Goal: Task Accomplishment & Management: Manage account settings

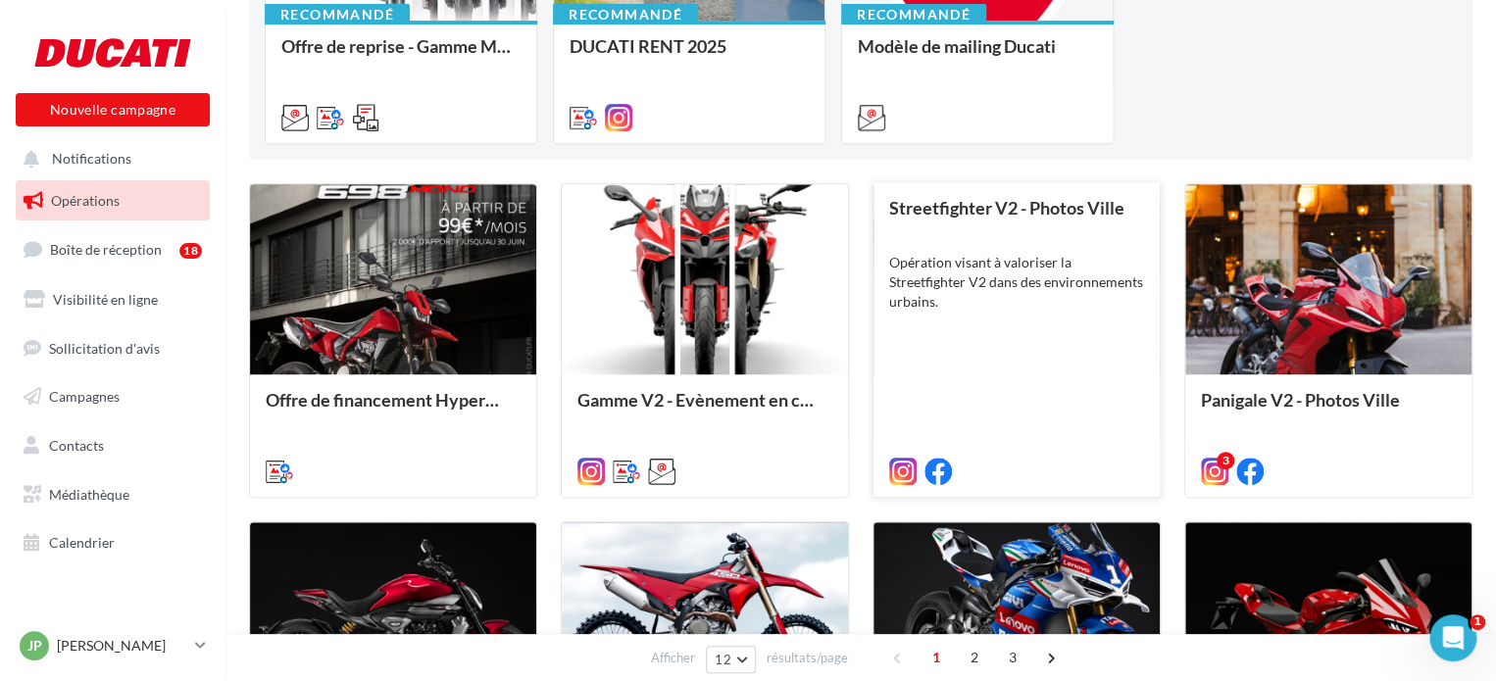
scroll to position [392, 0]
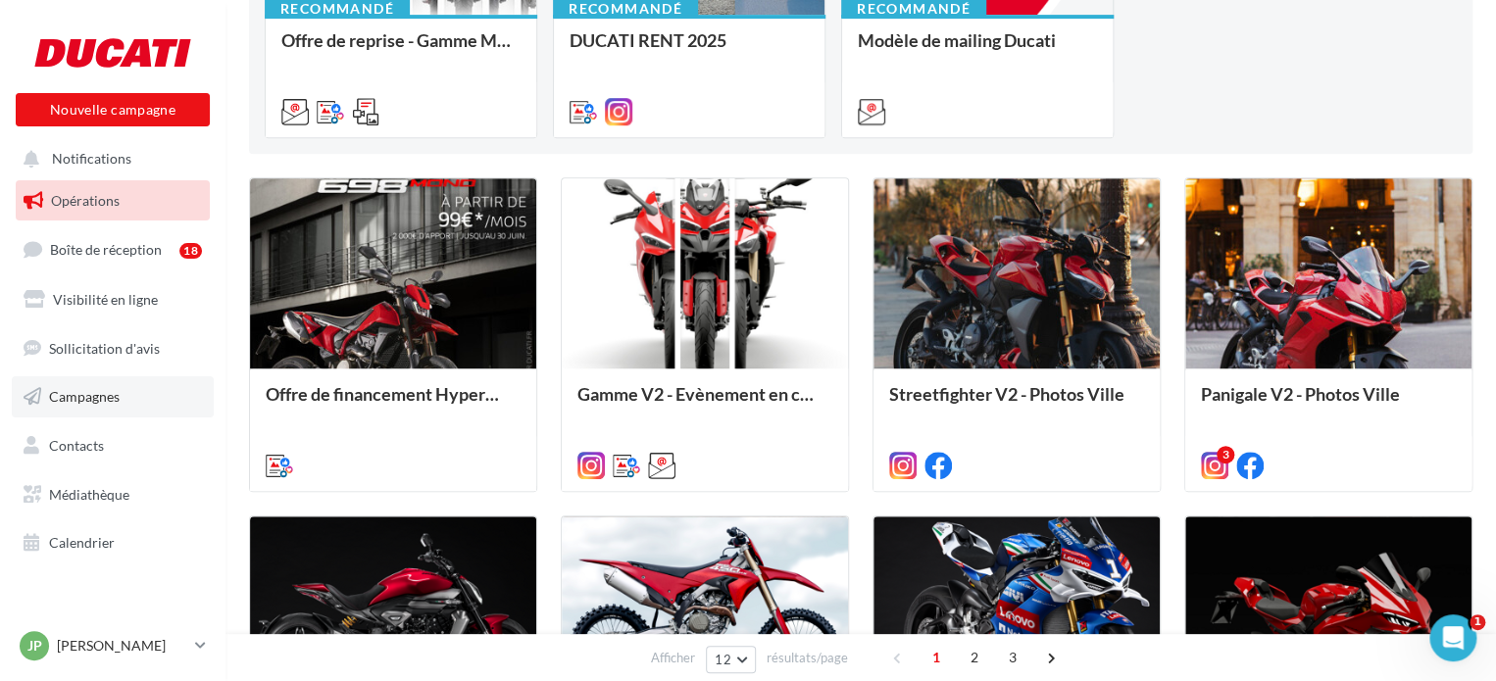
click at [94, 411] on link "Campagnes" at bounding box center [113, 396] width 202 height 41
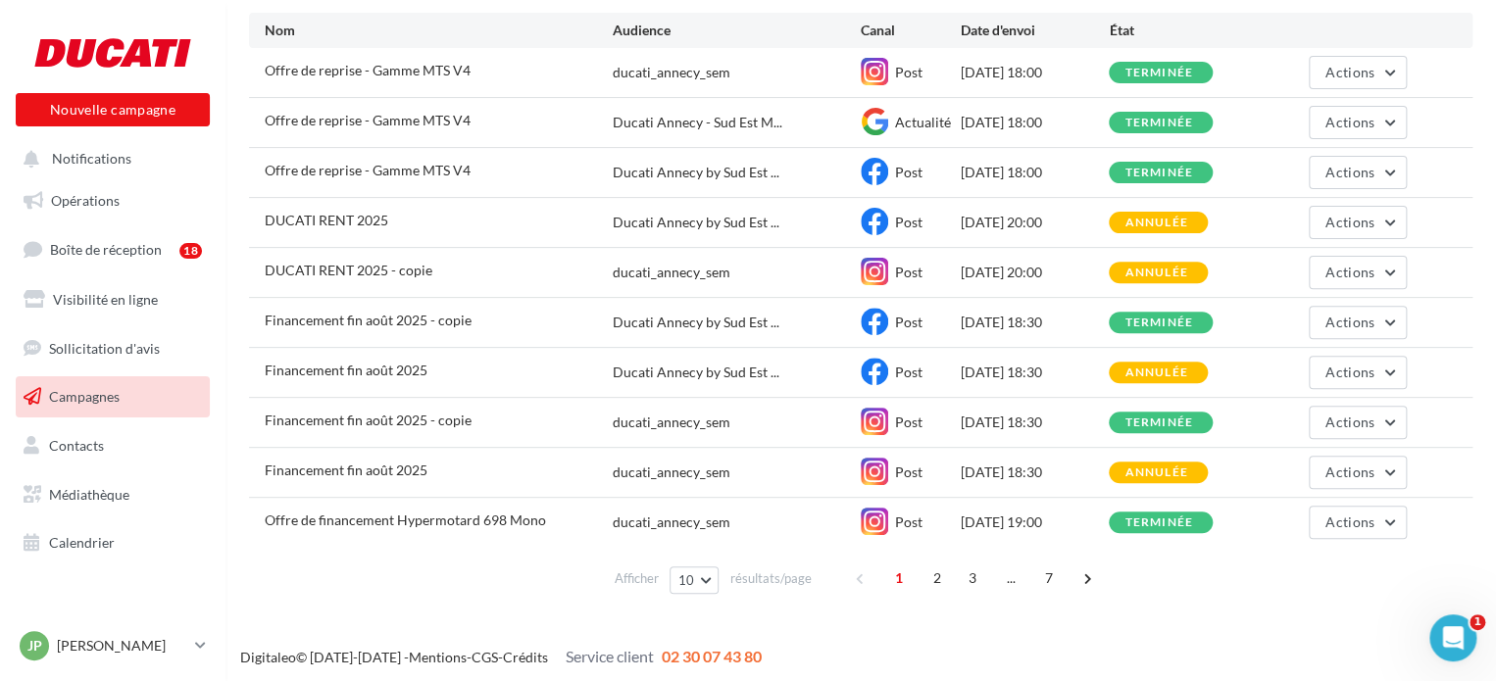
scroll to position [211, 0]
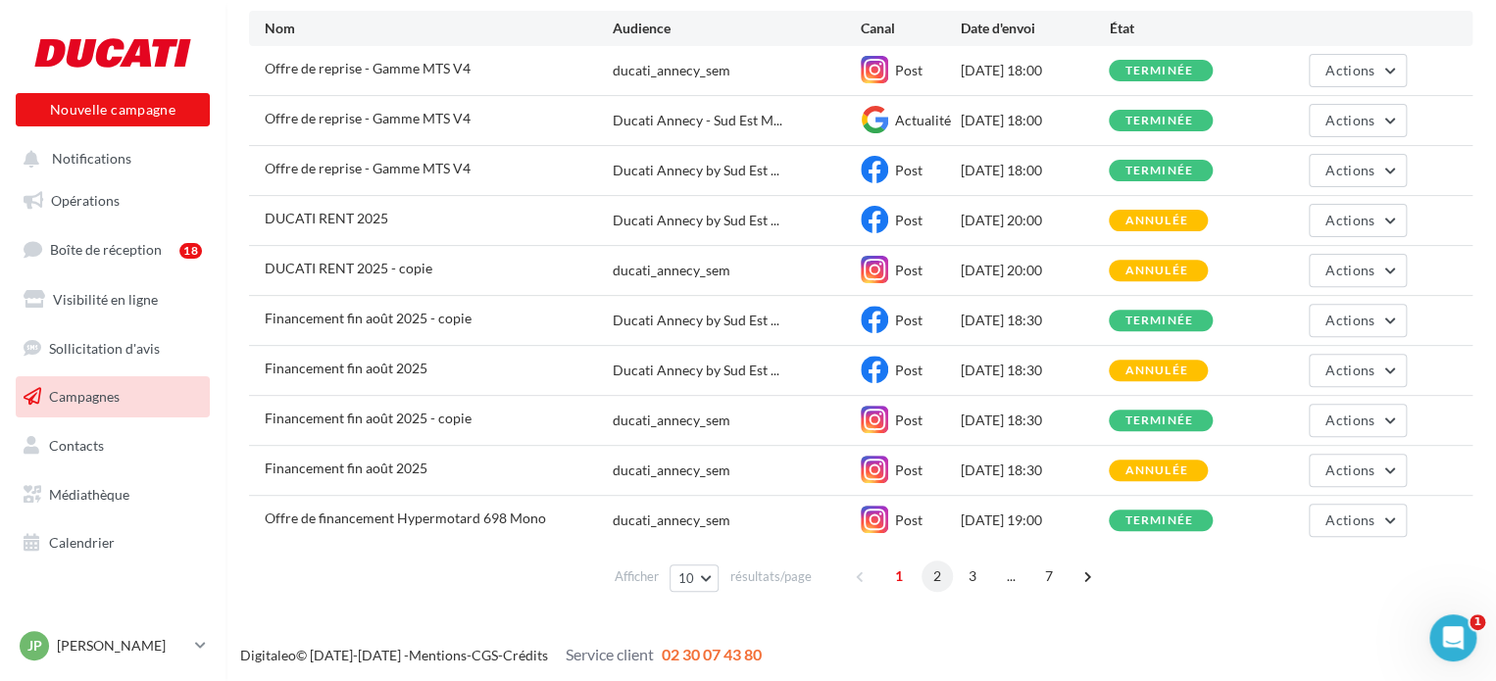
click at [943, 580] on span "2" at bounding box center [937, 576] width 31 height 31
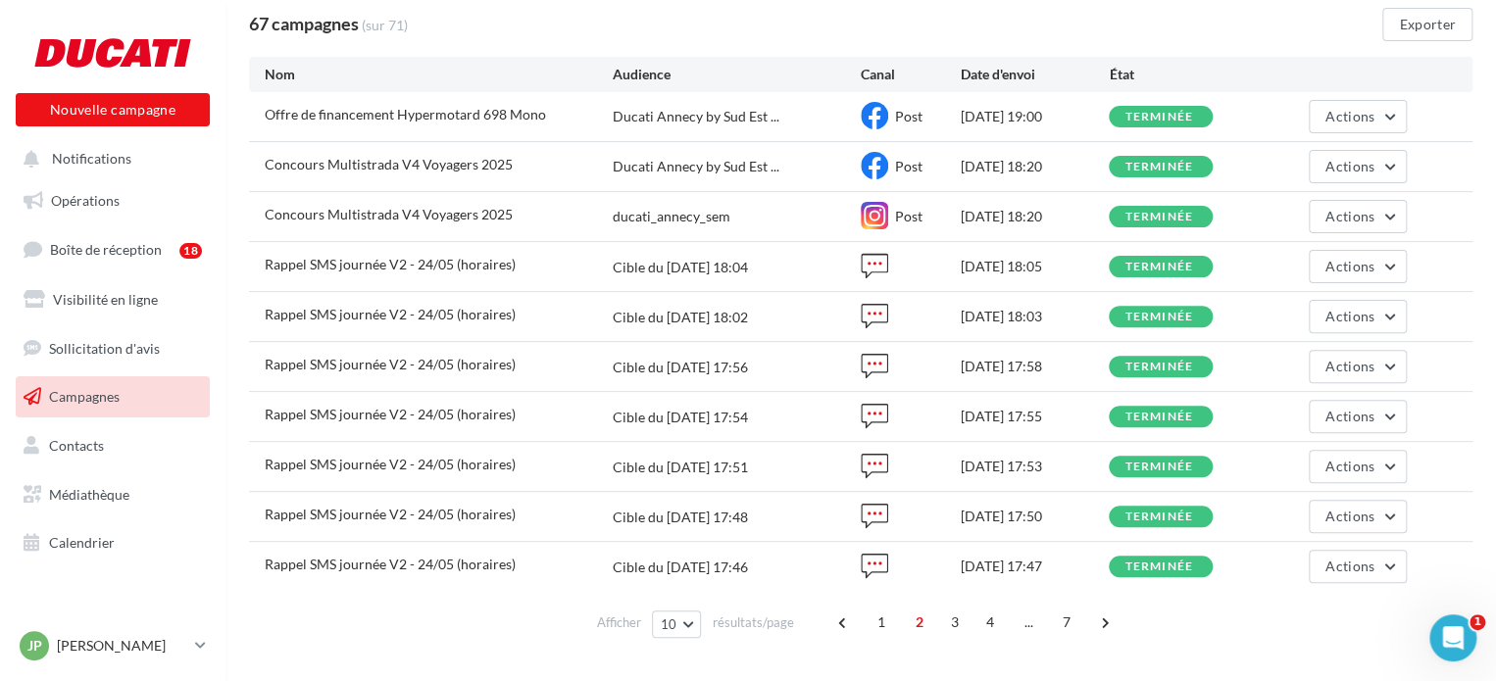
scroll to position [176, 0]
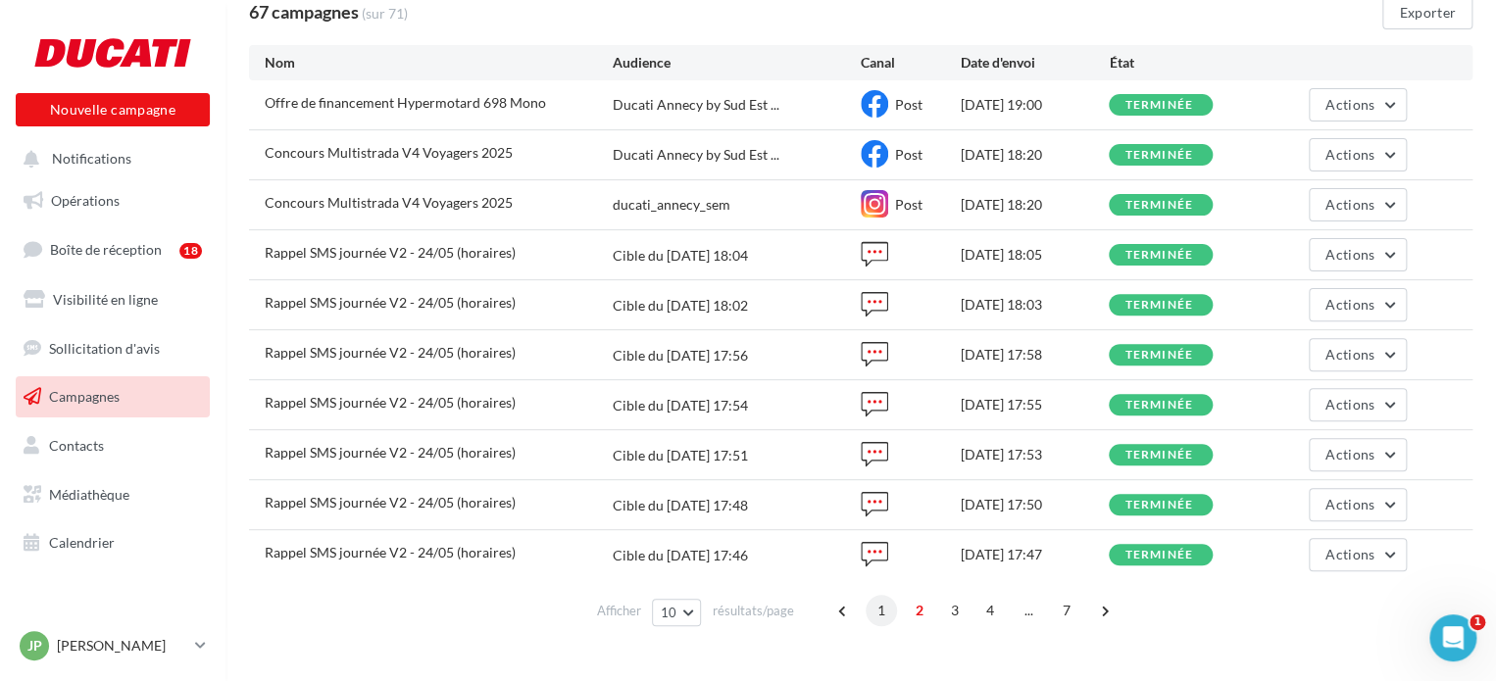
click at [881, 611] on span "1" at bounding box center [881, 610] width 31 height 31
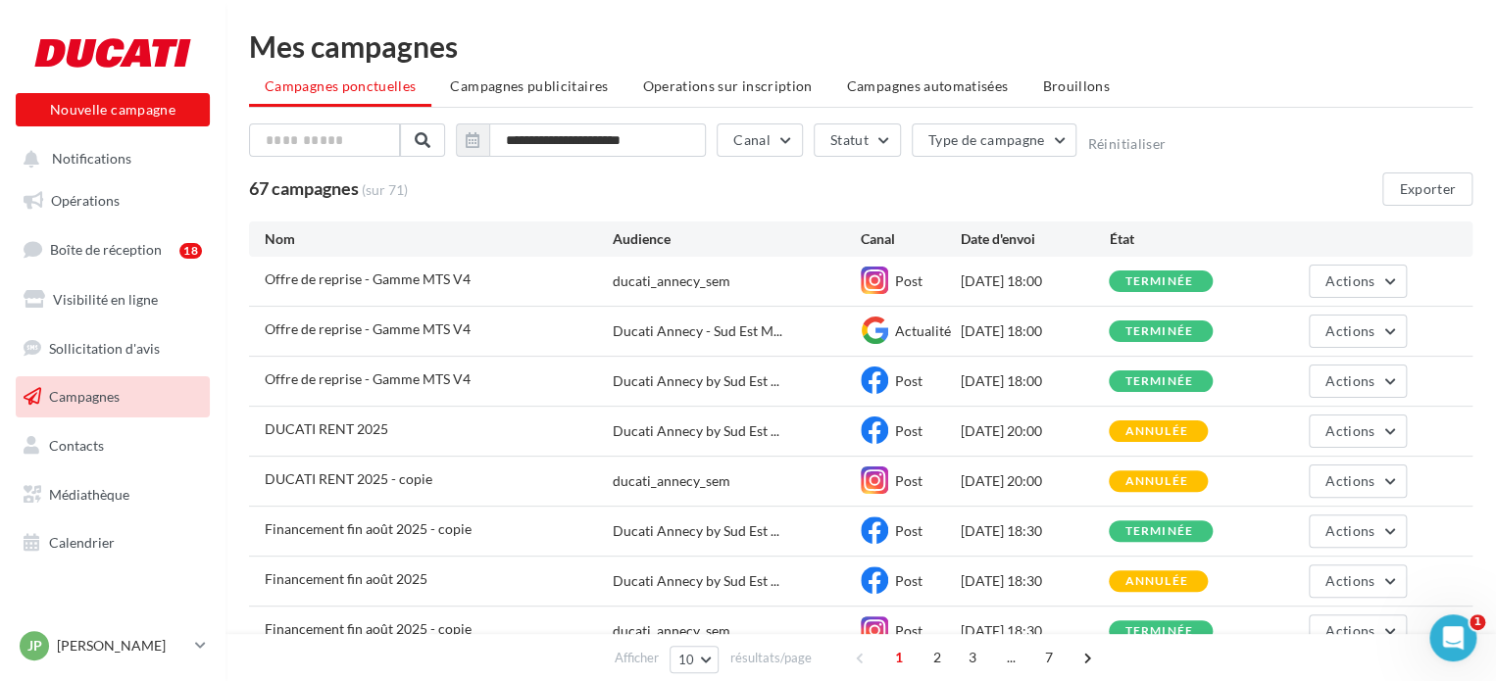
scroll to position [0, 0]
click at [102, 211] on link "Opérations" at bounding box center [113, 200] width 202 height 41
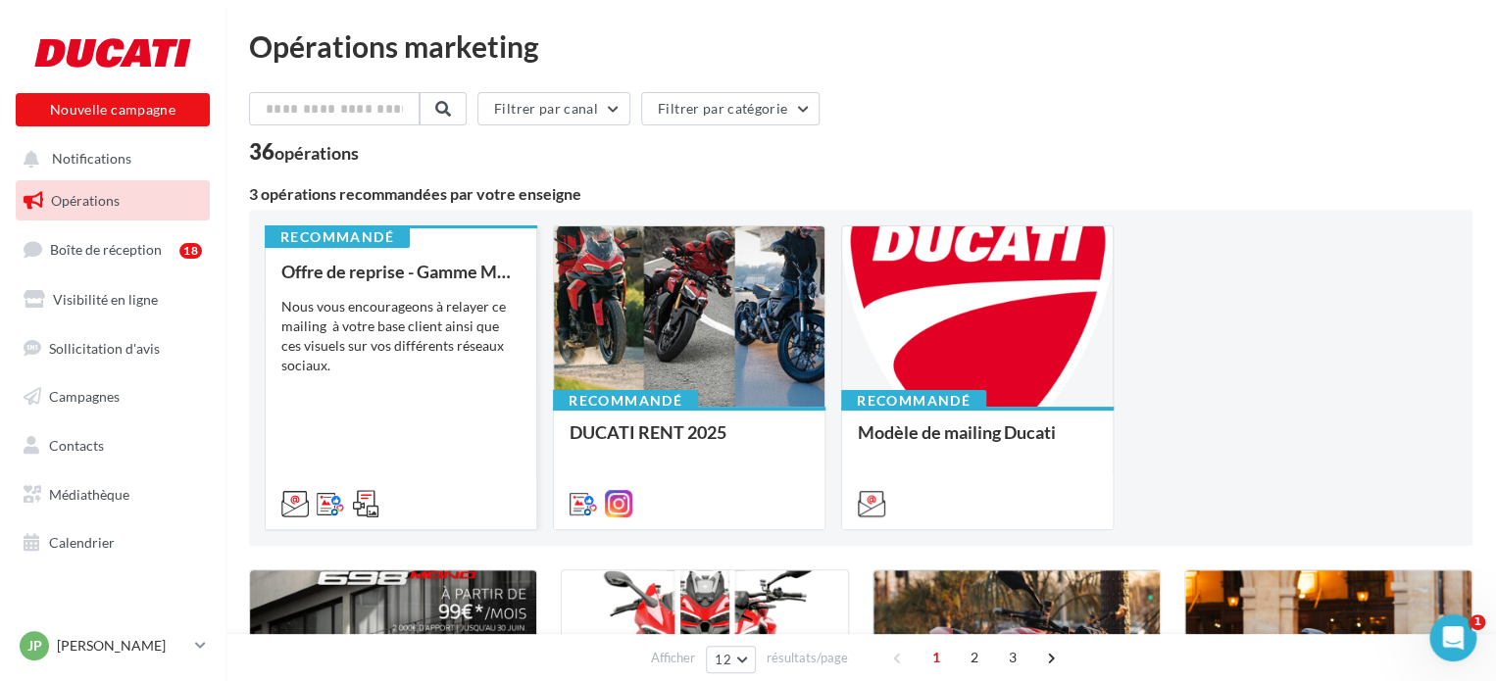
click at [422, 288] on div "Offre de reprise - Gamme MTS V4 Nous vous encourageons à relayer ce mailing à v…" at bounding box center [400, 387] width 239 height 250
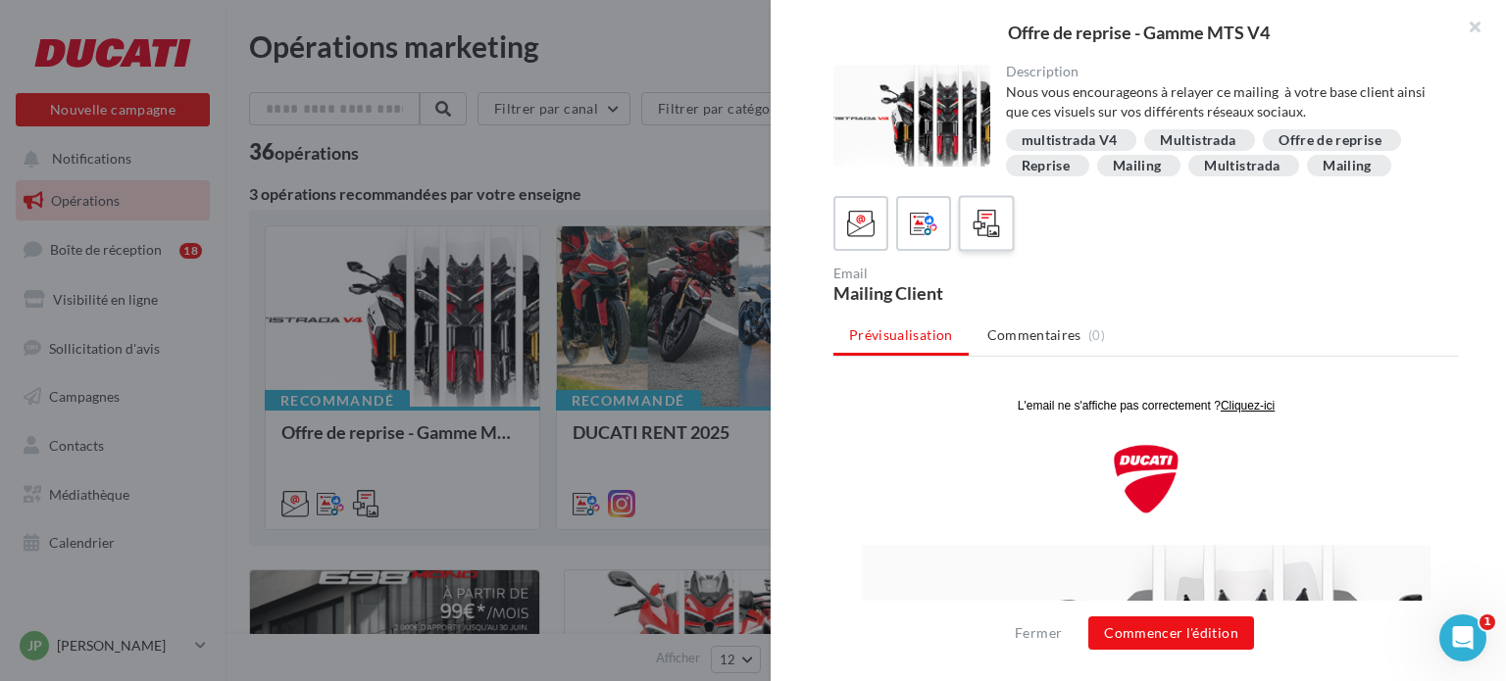
click at [976, 219] on icon at bounding box center [987, 224] width 28 height 28
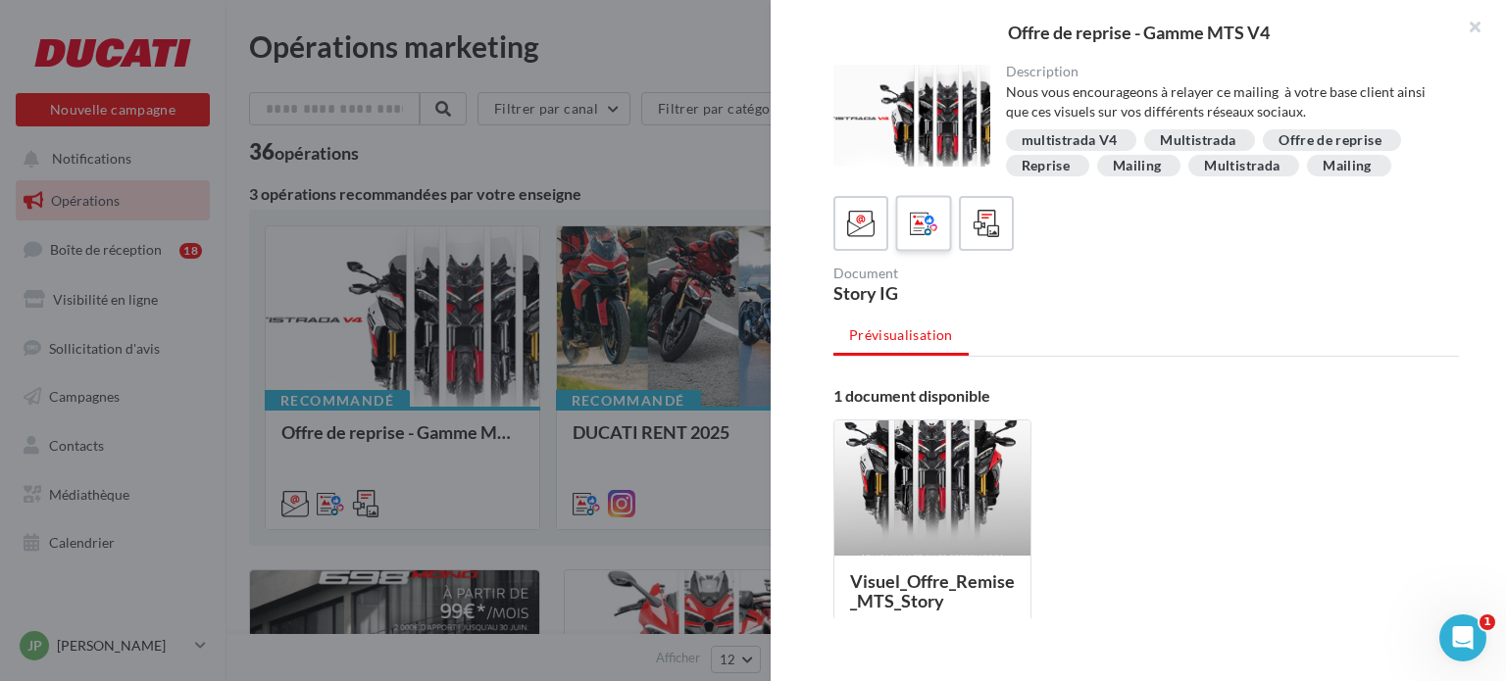
click at [926, 226] on icon at bounding box center [924, 224] width 28 height 28
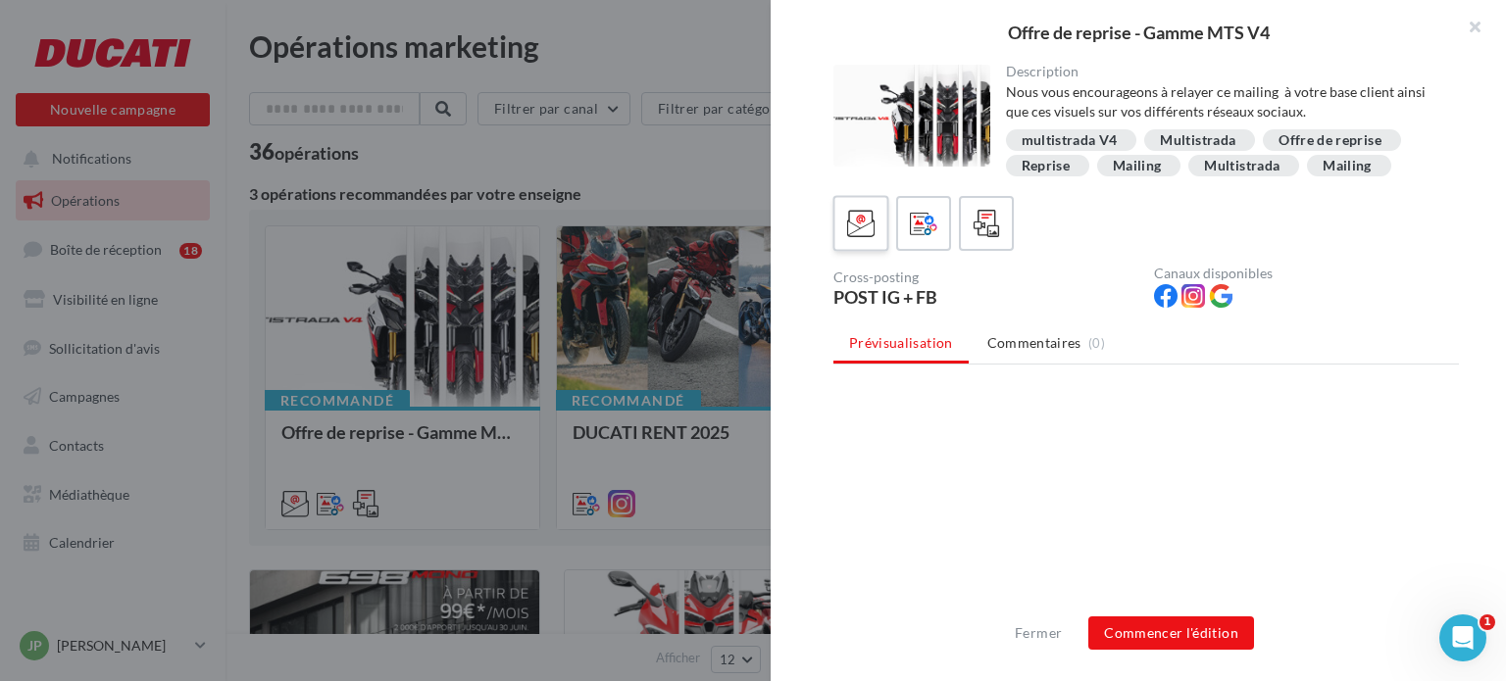
click at [843, 228] on div at bounding box center [861, 224] width 36 height 36
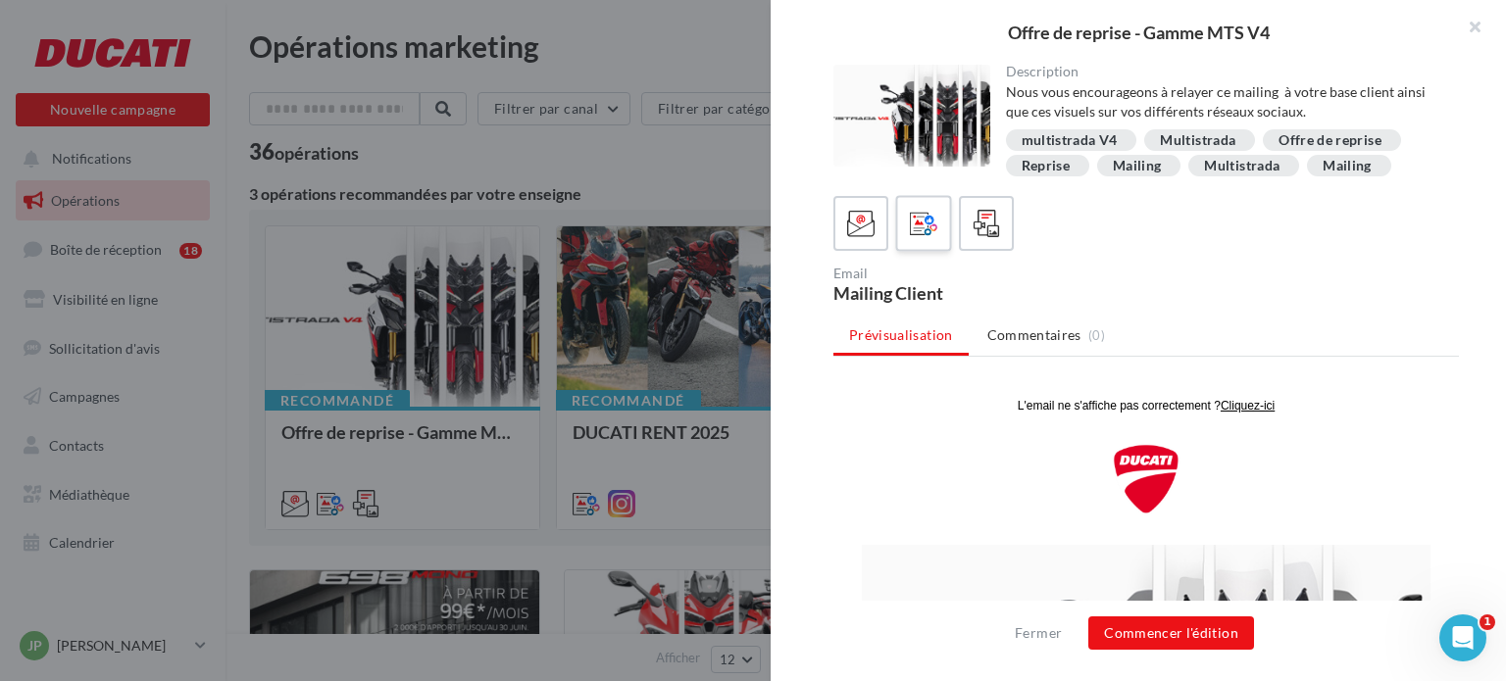
click at [916, 223] on icon at bounding box center [924, 224] width 28 height 28
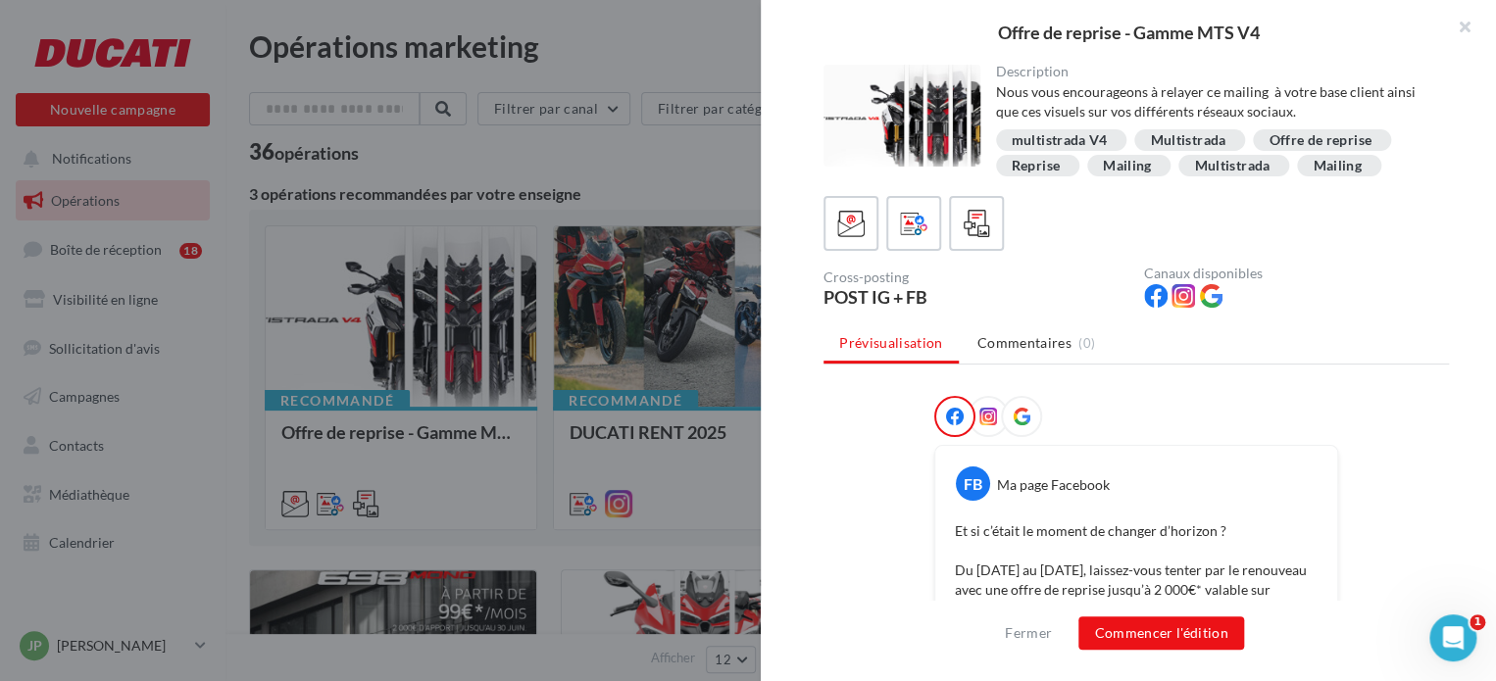
click at [647, 152] on div at bounding box center [748, 340] width 1496 height 681
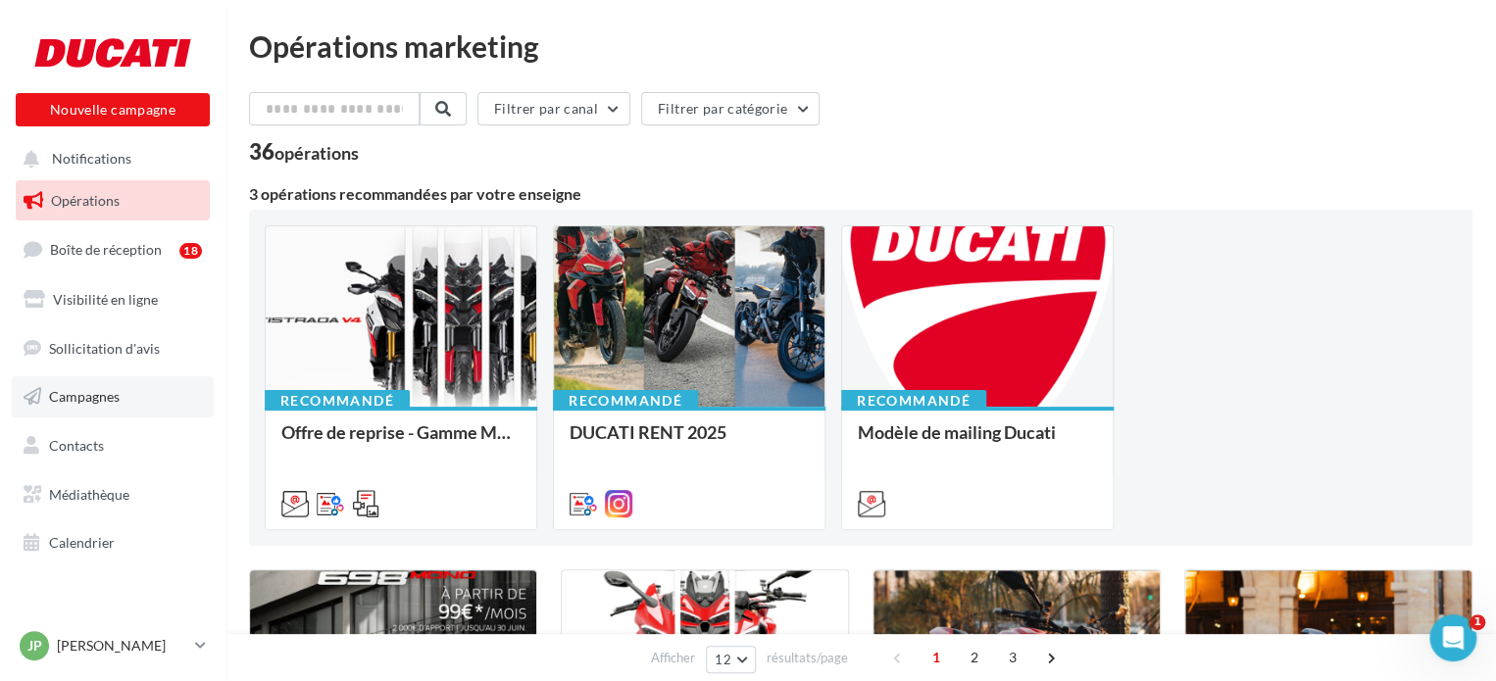
click at [128, 409] on link "Campagnes" at bounding box center [113, 396] width 202 height 41
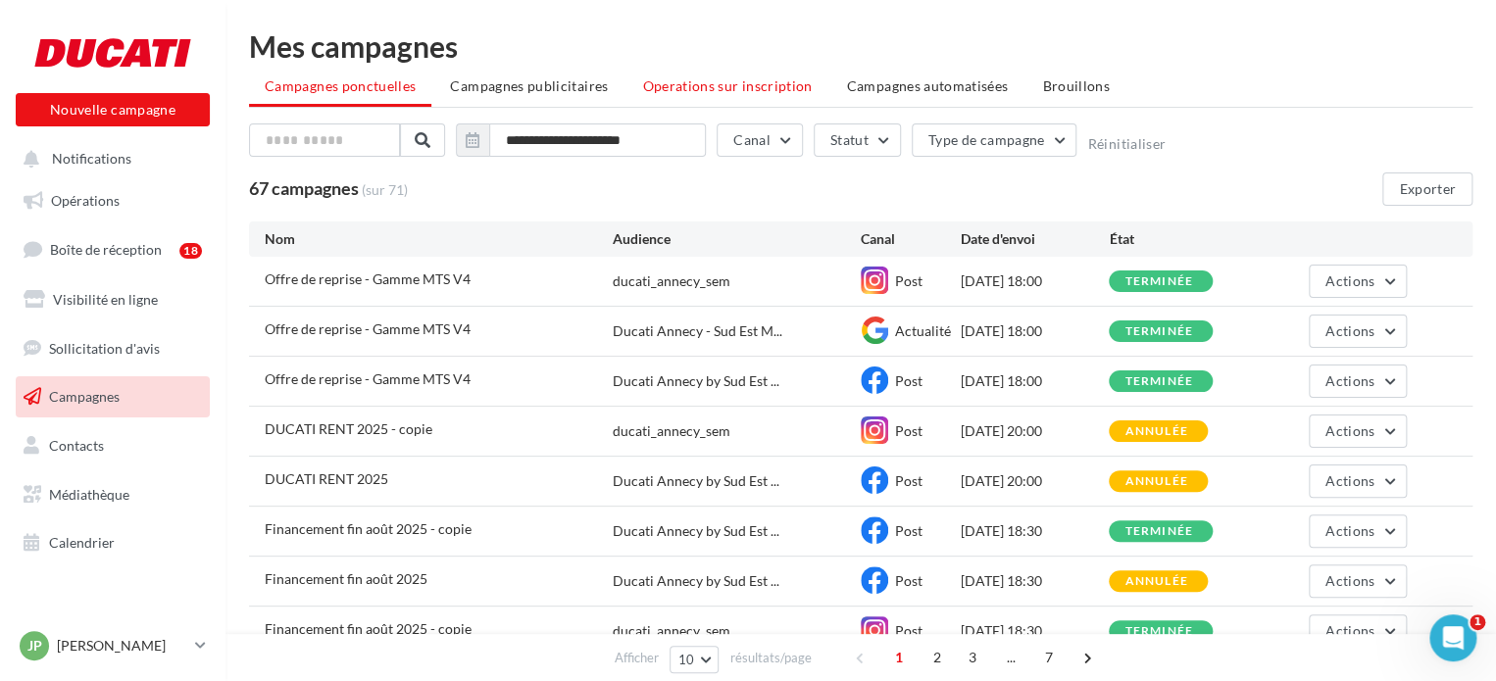
click at [709, 81] on span "Operations sur inscription" at bounding box center [727, 85] width 170 height 17
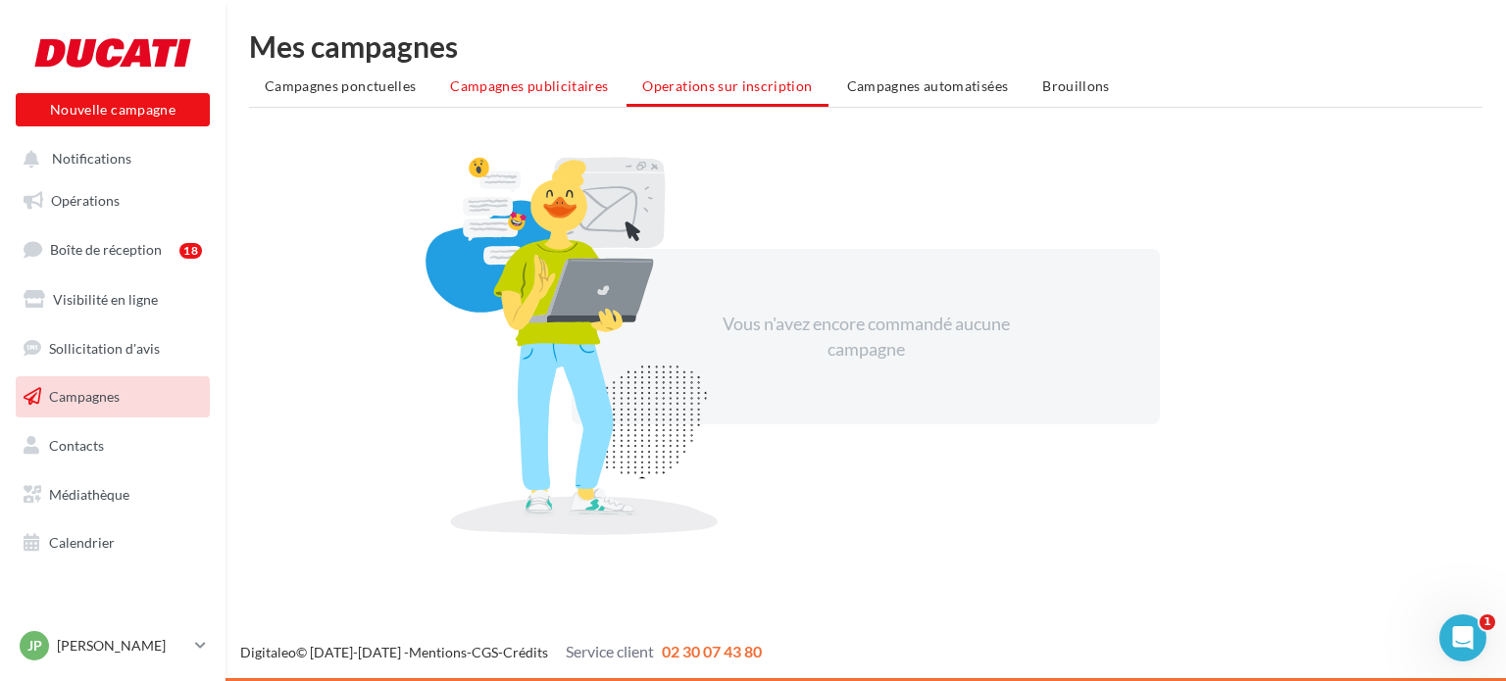
click at [577, 82] on span "Campagnes publicitaires" at bounding box center [529, 85] width 158 height 17
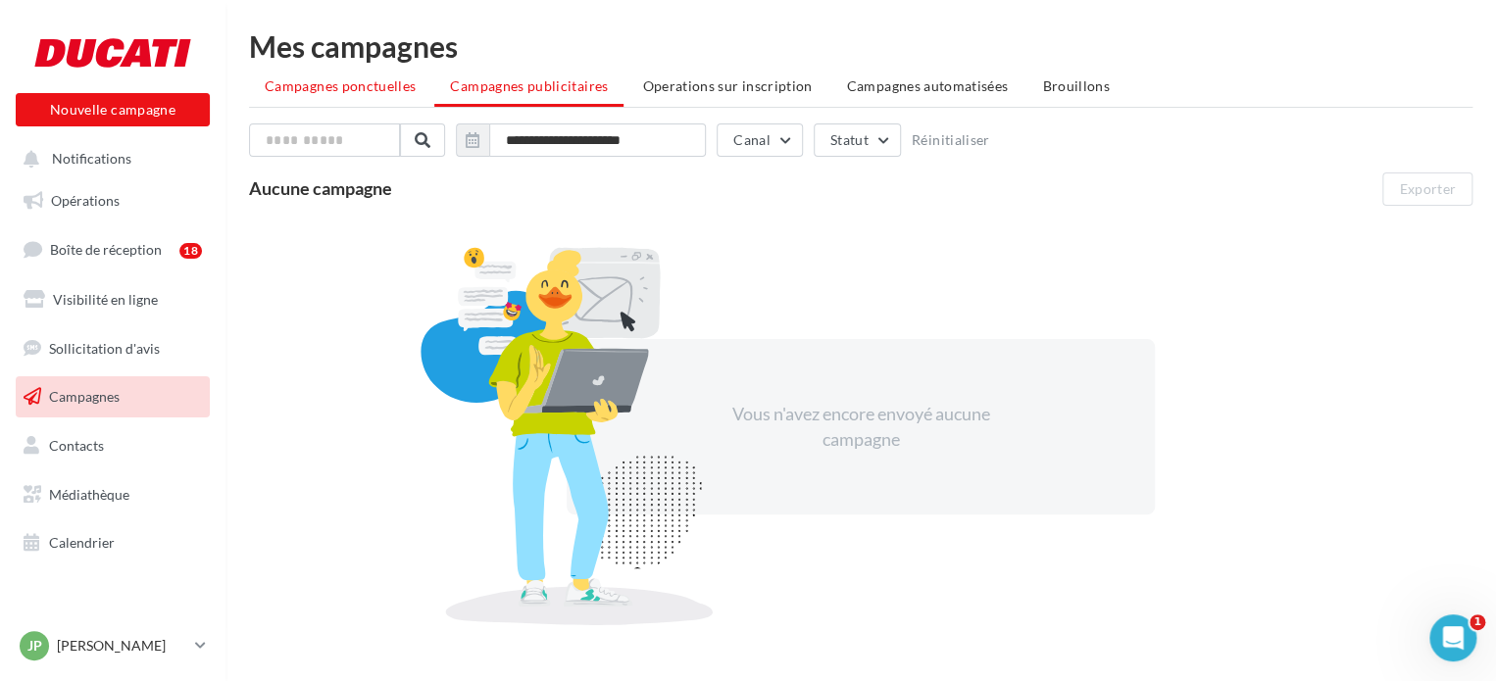
click at [322, 93] on span "Campagnes ponctuelles" at bounding box center [340, 85] width 151 height 17
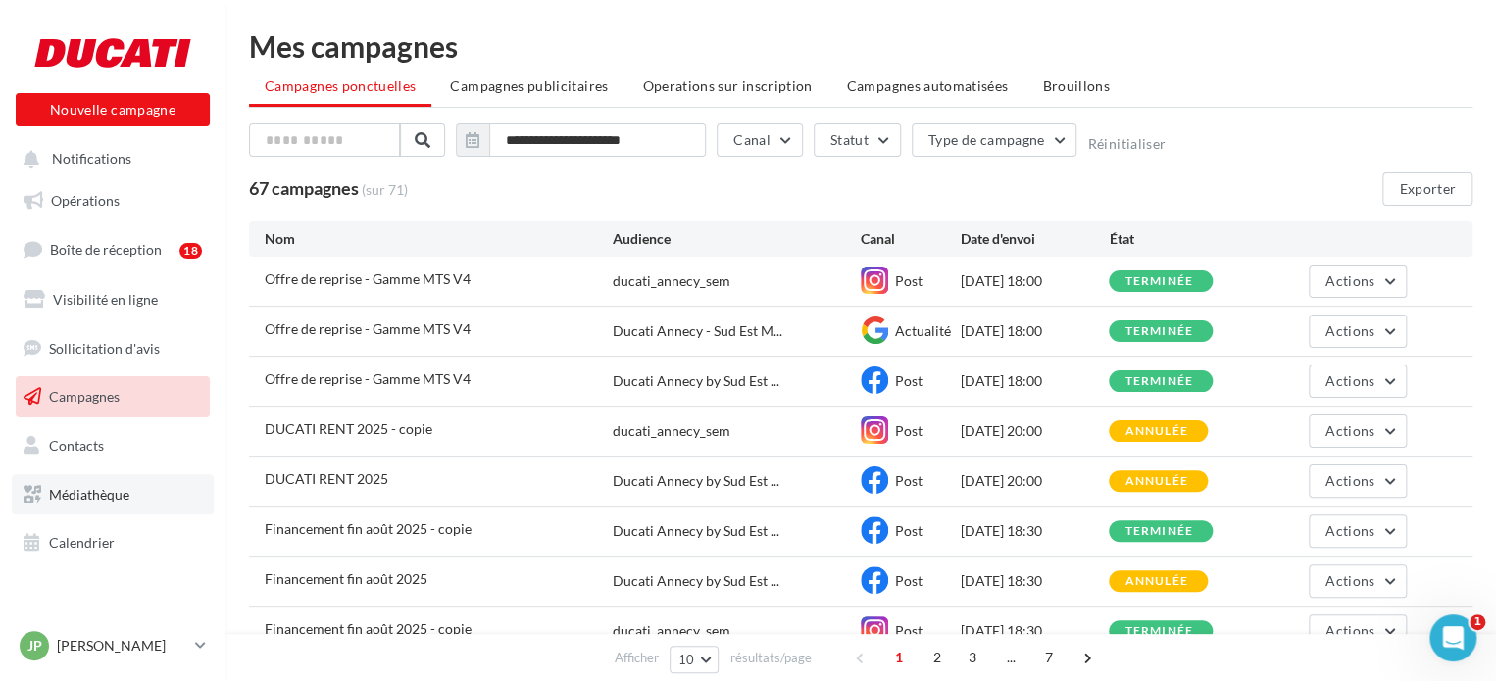
click at [92, 501] on span "Médiathèque" at bounding box center [89, 494] width 80 height 17
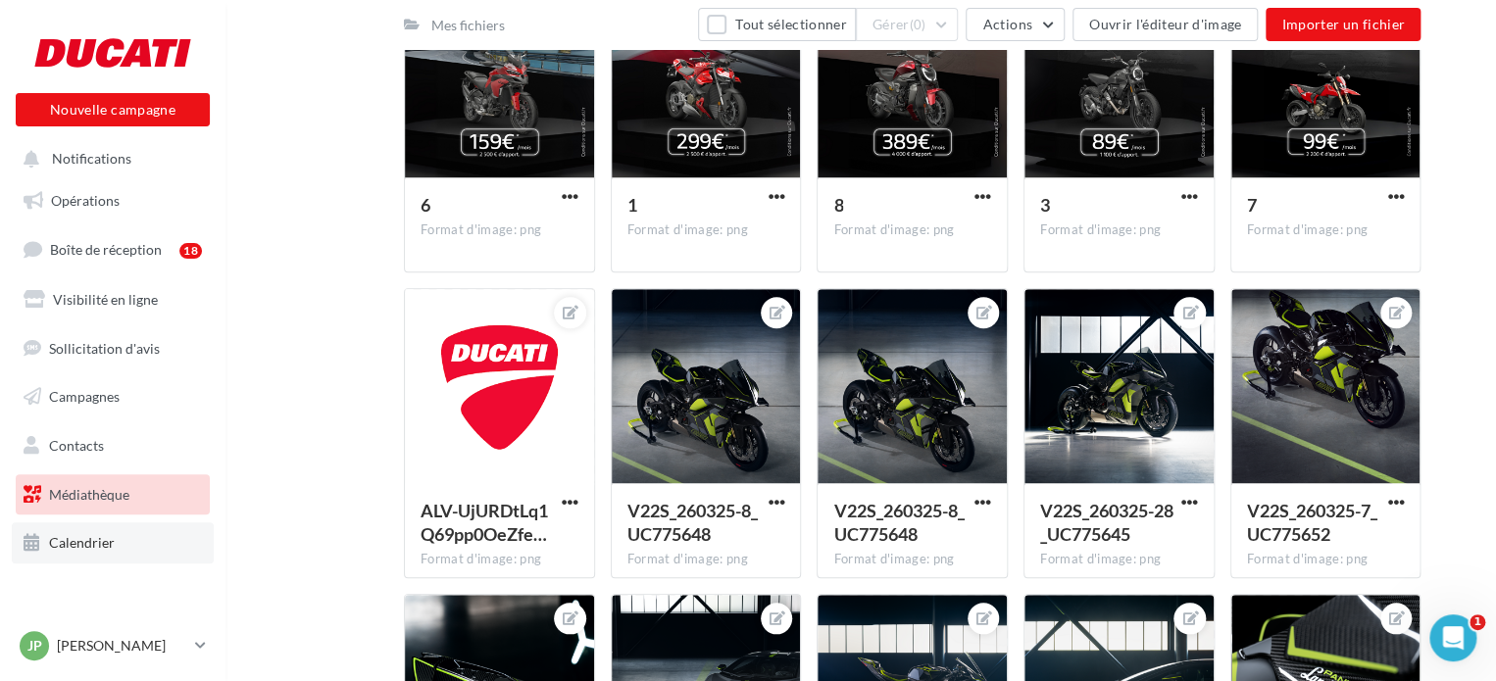
scroll to position [784, 0]
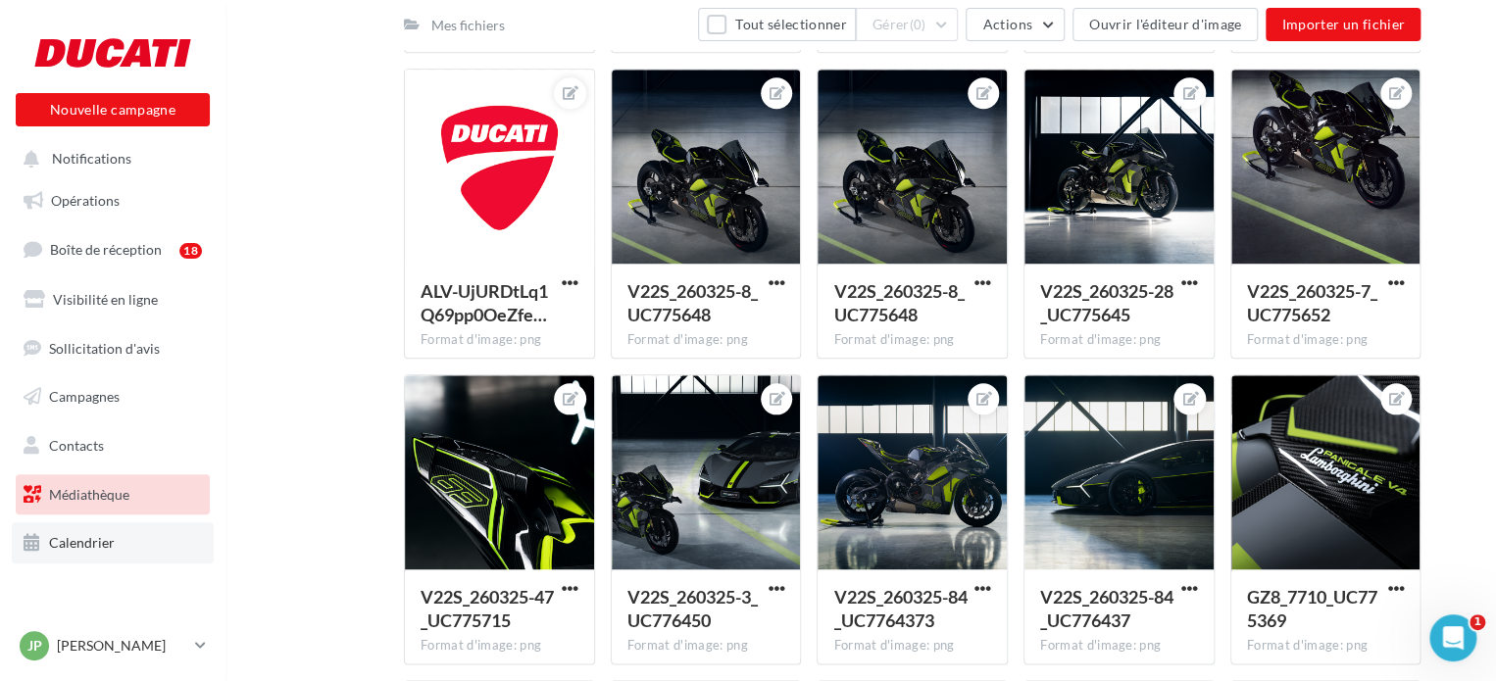
click at [123, 553] on link "Calendrier" at bounding box center [113, 543] width 202 height 41
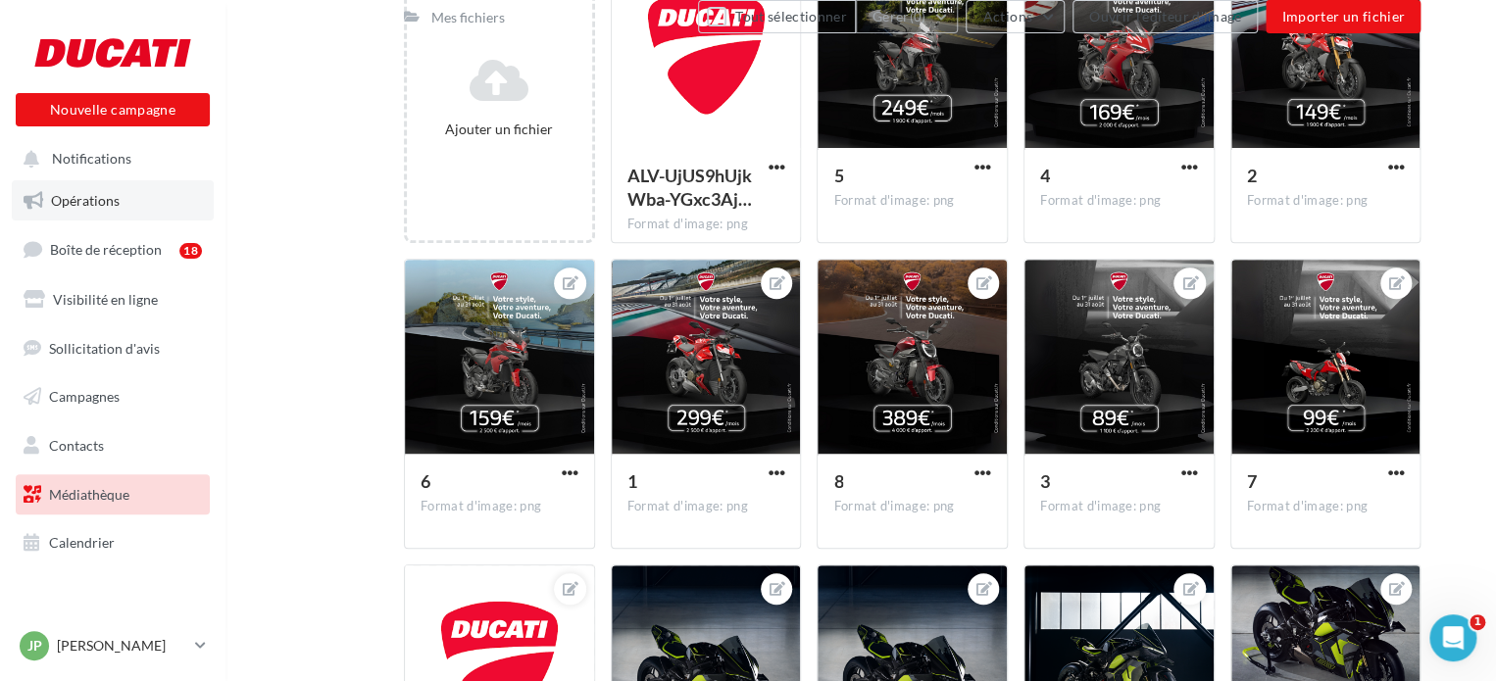
click at [133, 203] on link "Opérations" at bounding box center [113, 200] width 202 height 41
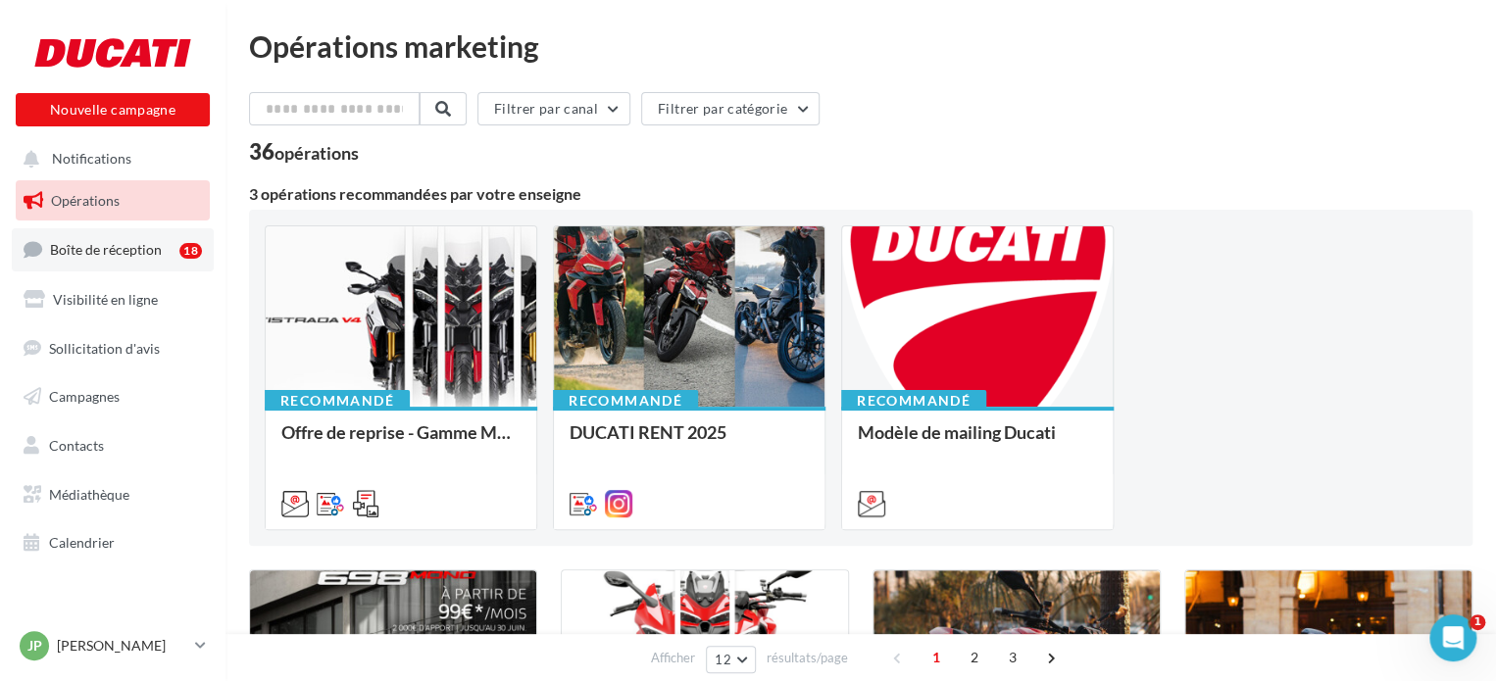
click at [111, 245] on span "Boîte de réception" at bounding box center [106, 249] width 112 height 17
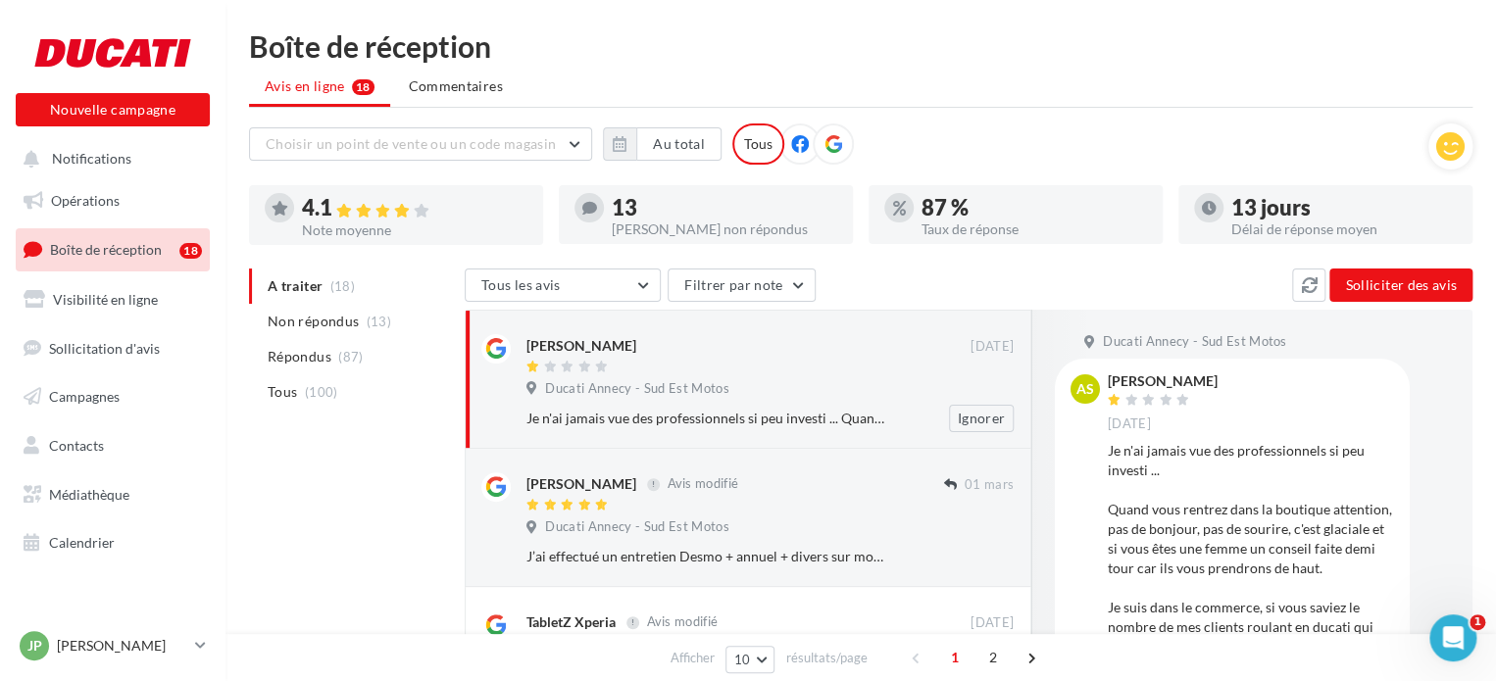
click at [900, 363] on div at bounding box center [749, 368] width 444 height 17
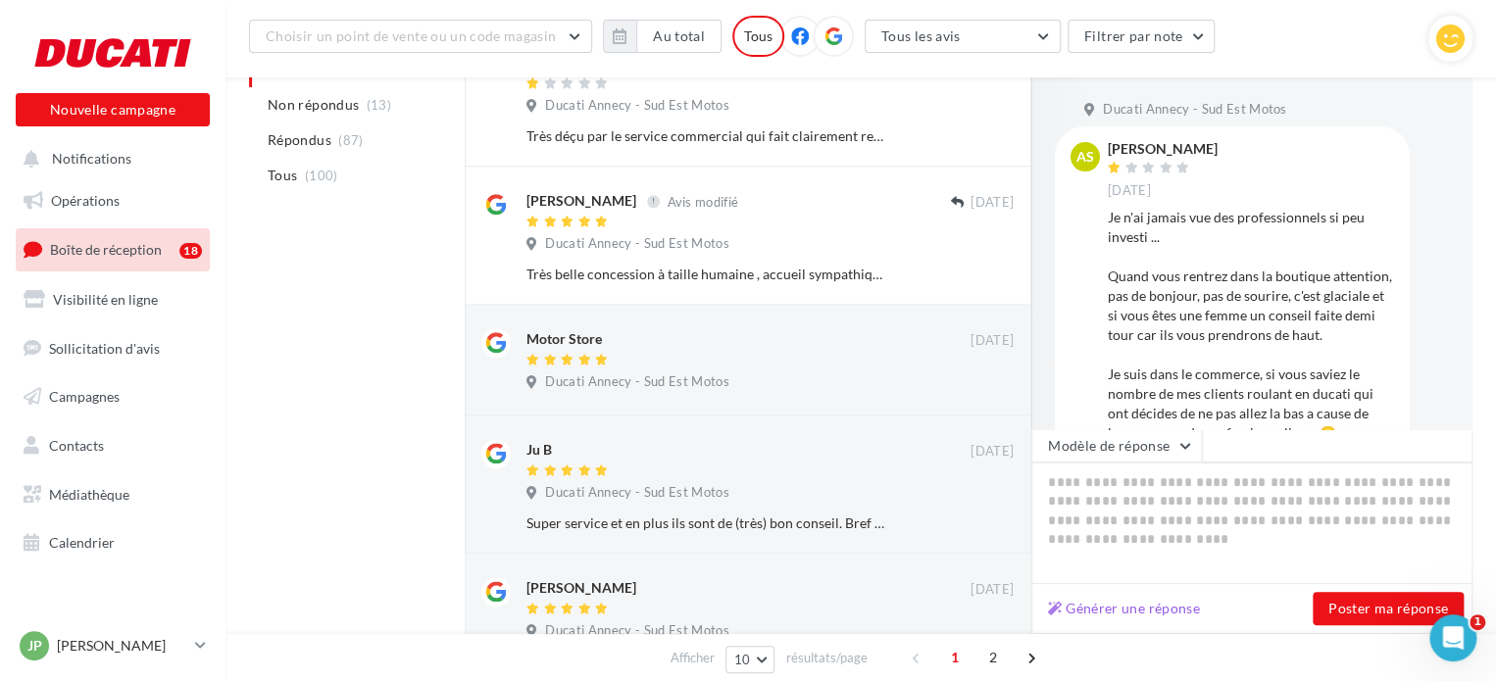
scroll to position [1112, 0]
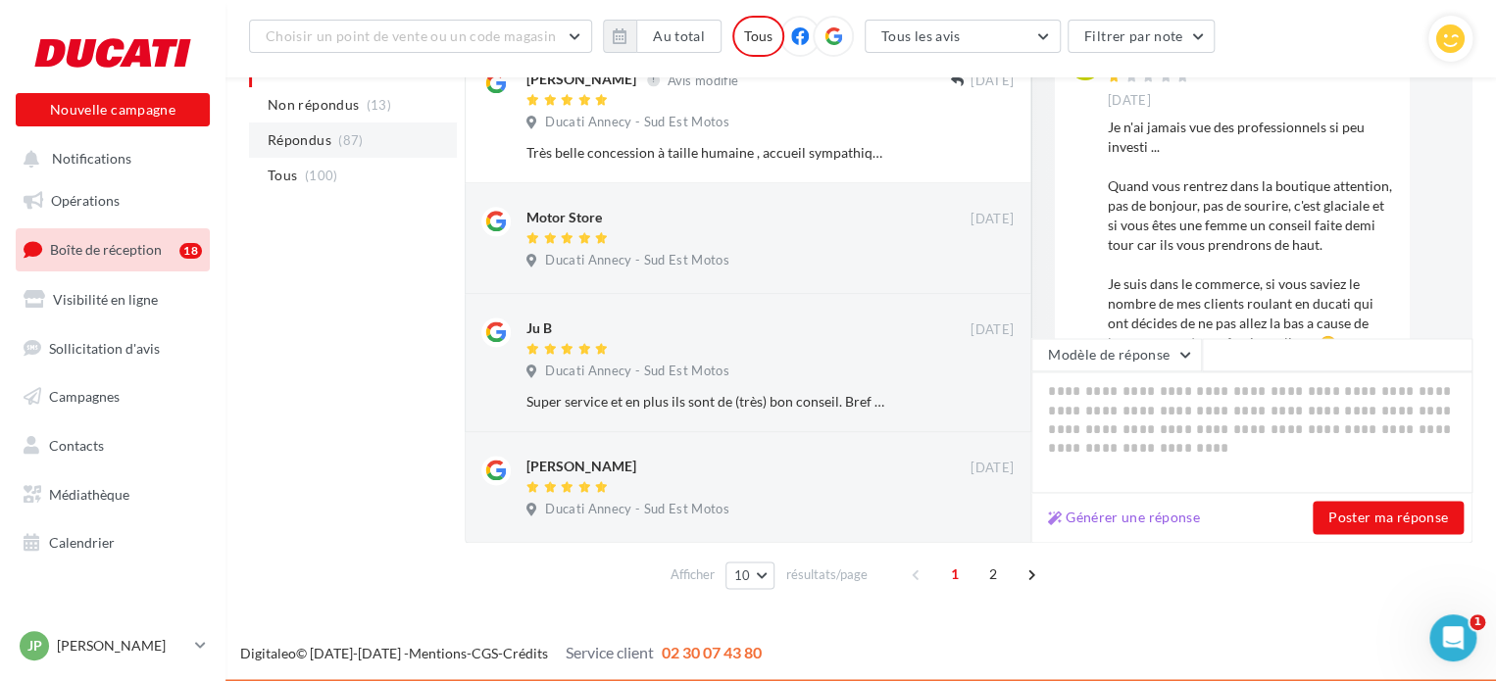
click at [328, 136] on span "Répondus" at bounding box center [300, 140] width 64 height 20
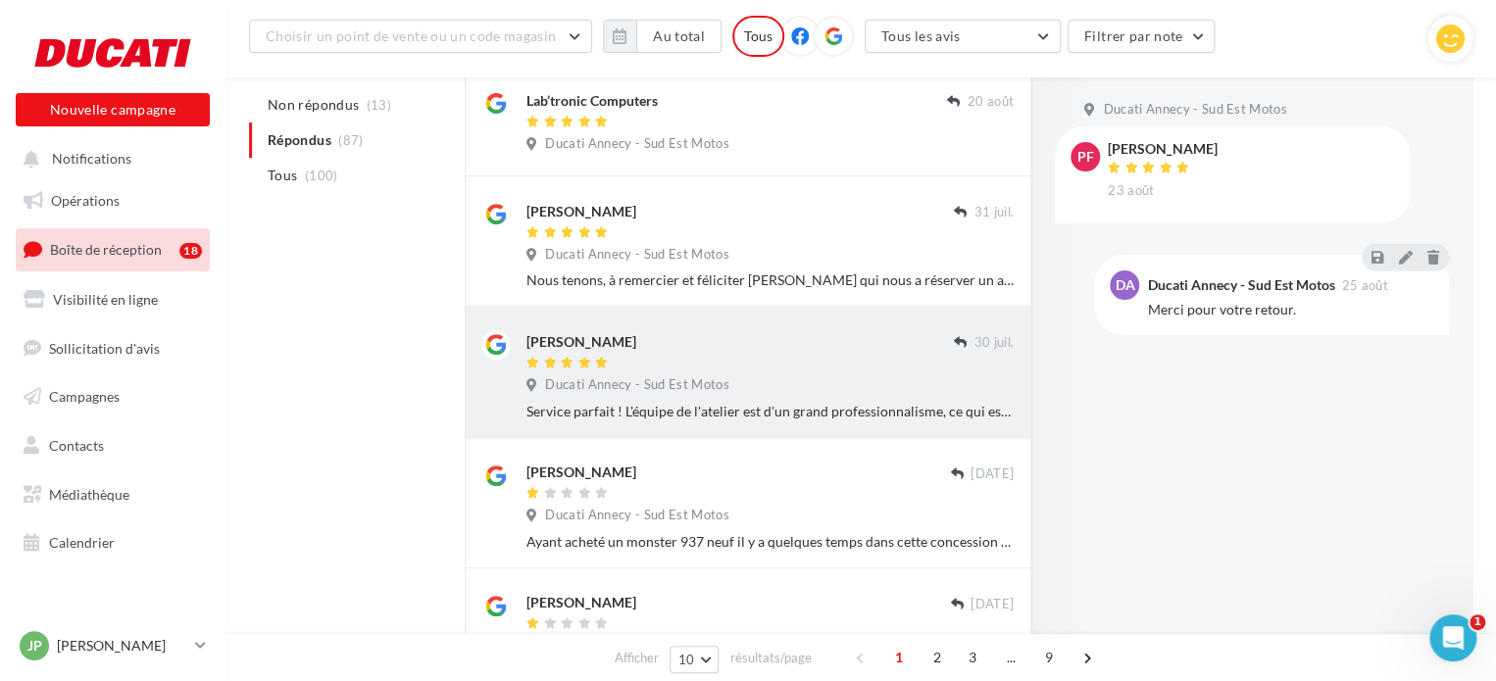
scroll to position [637, 0]
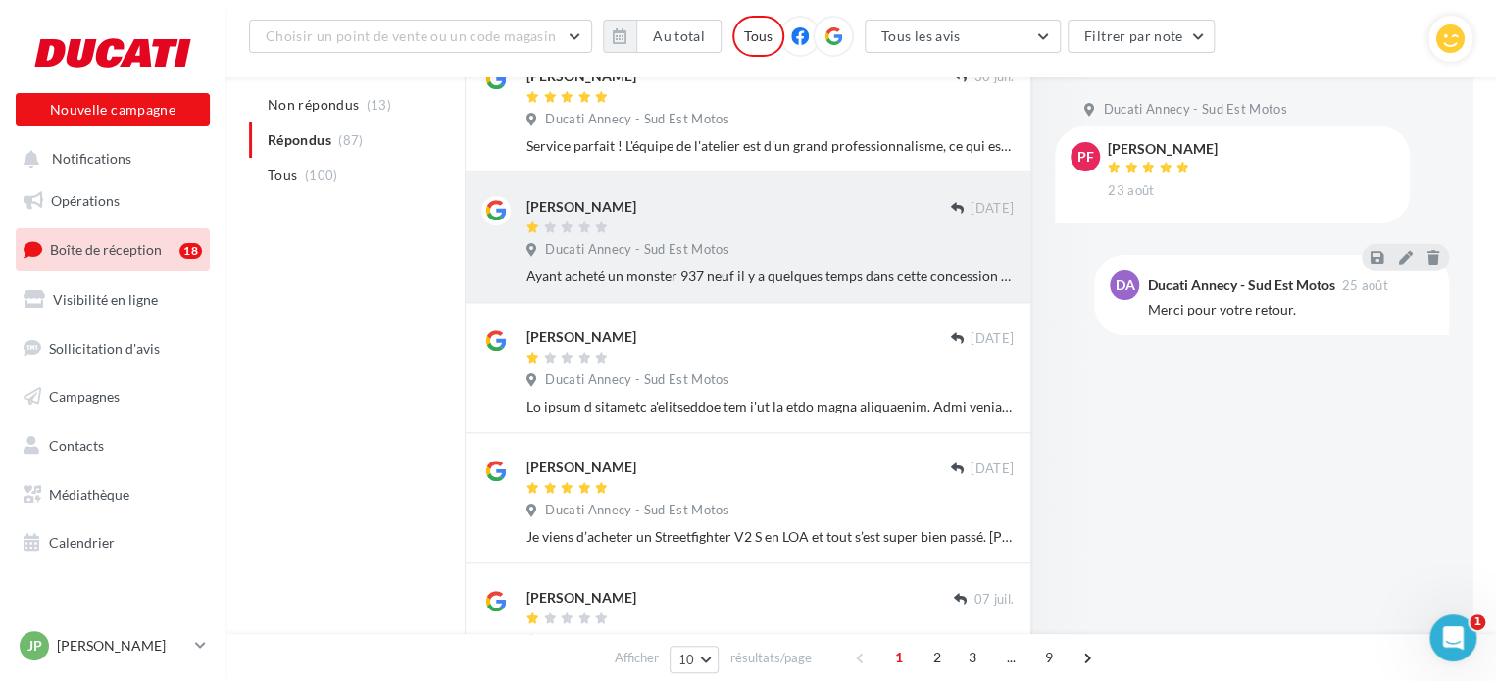
click at [801, 257] on div "Ducati Annecy - Sud Est Motos" at bounding box center [770, 252] width 487 height 22
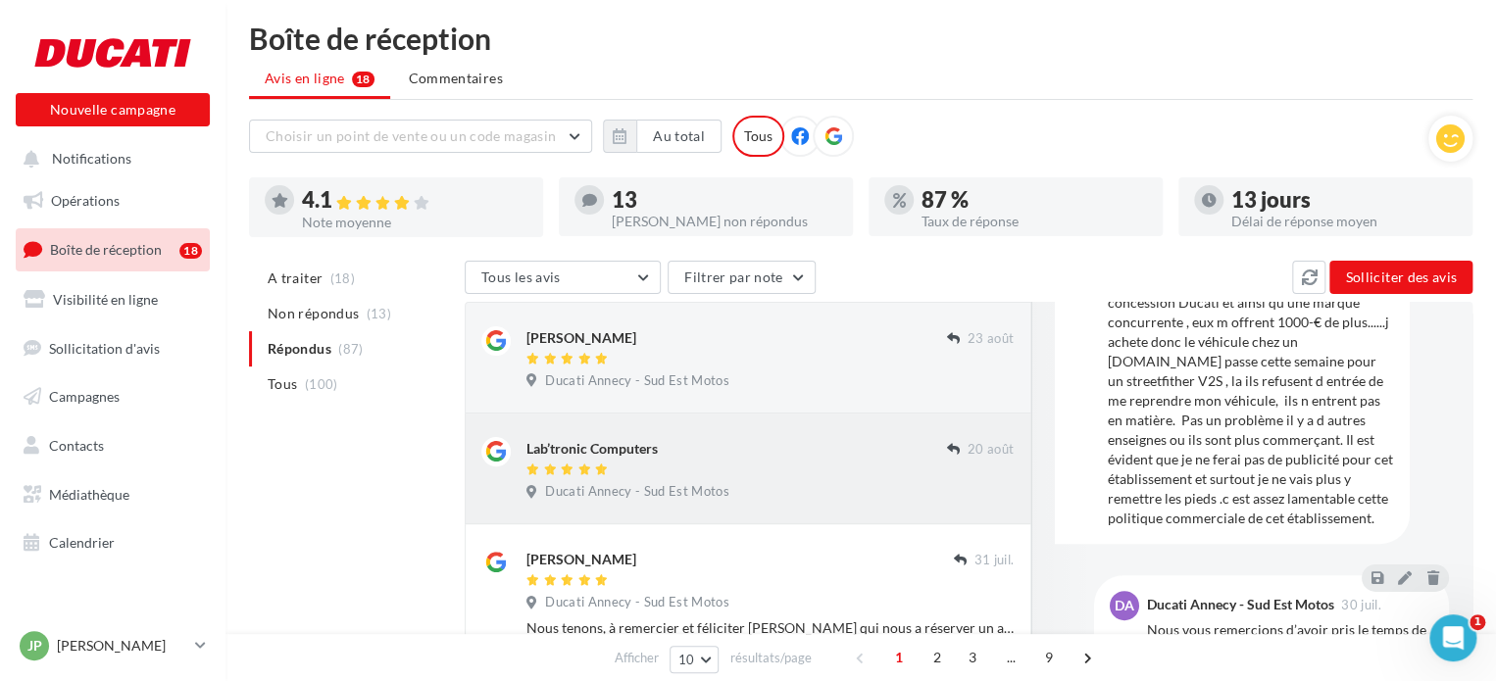
scroll to position [0, 0]
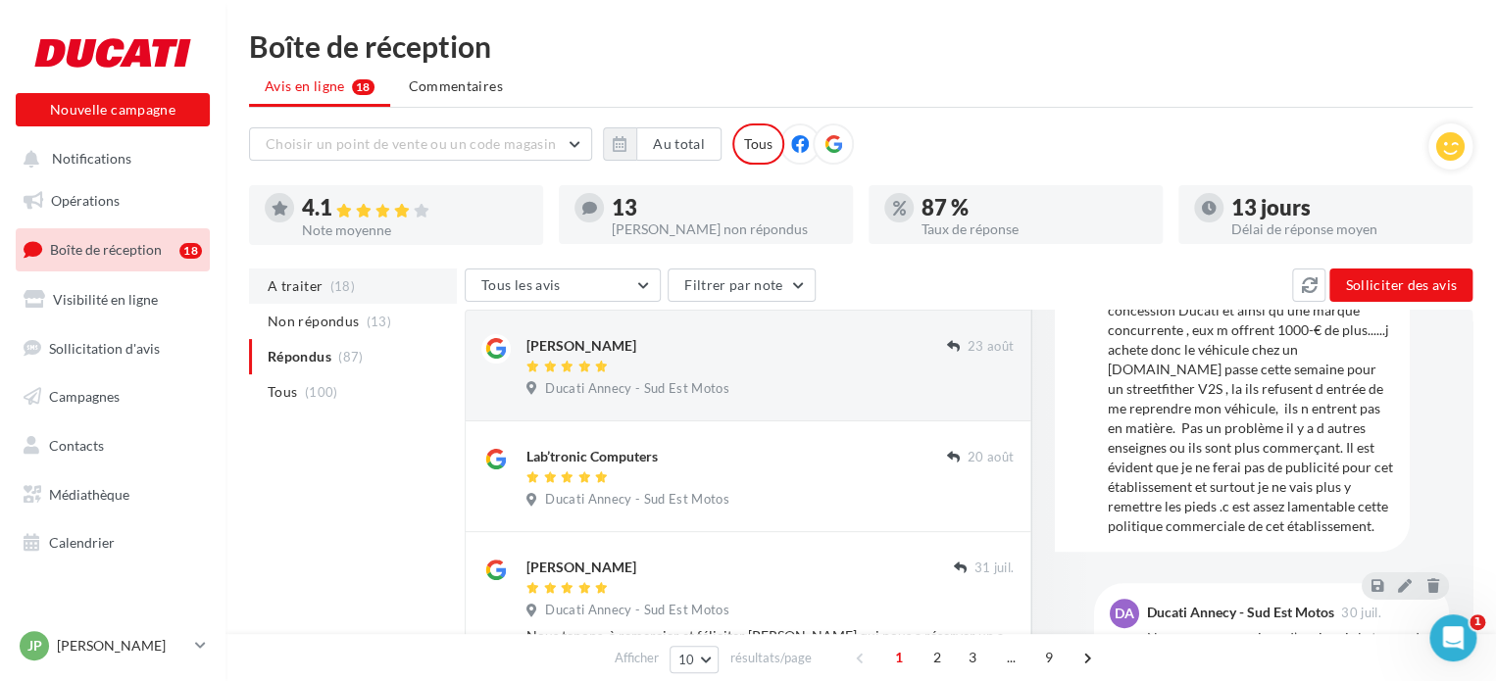
click at [363, 285] on li "A traiter (18)" at bounding box center [353, 286] width 208 height 35
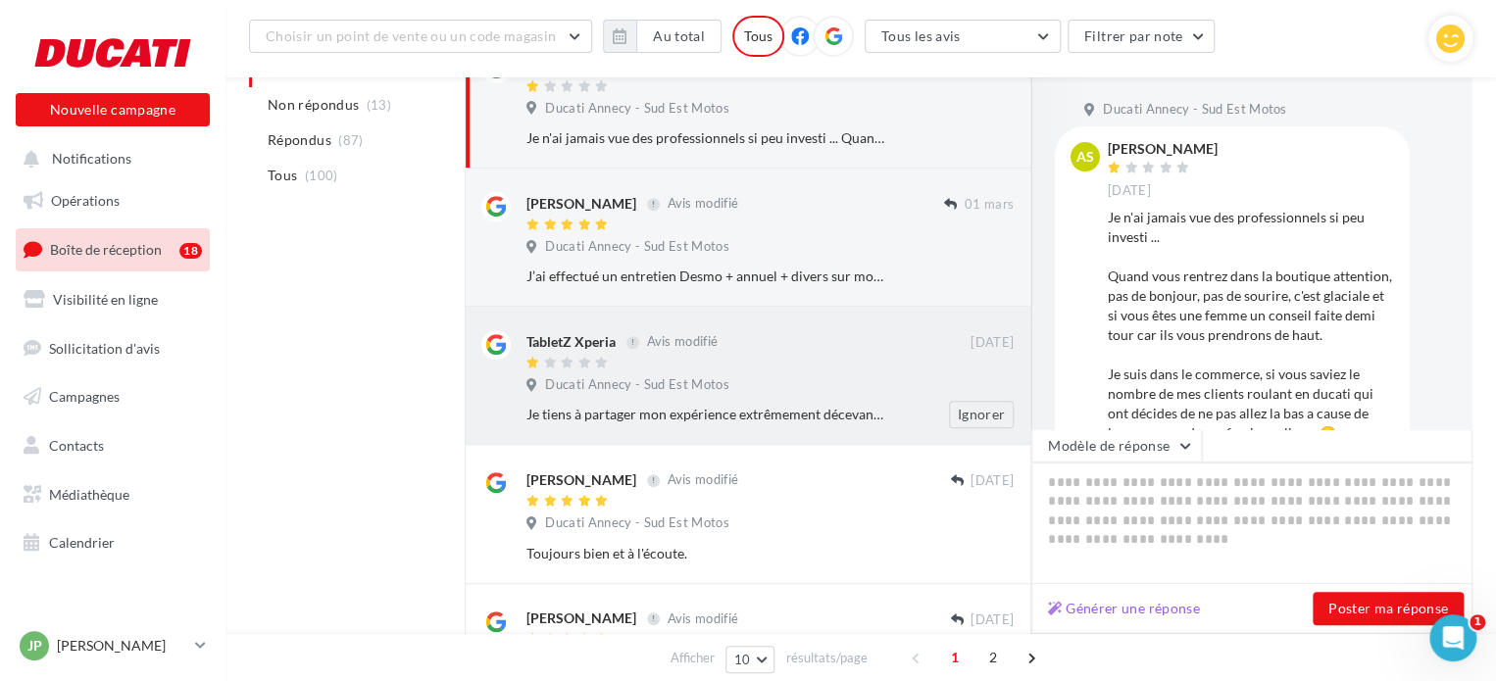
scroll to position [310, 0]
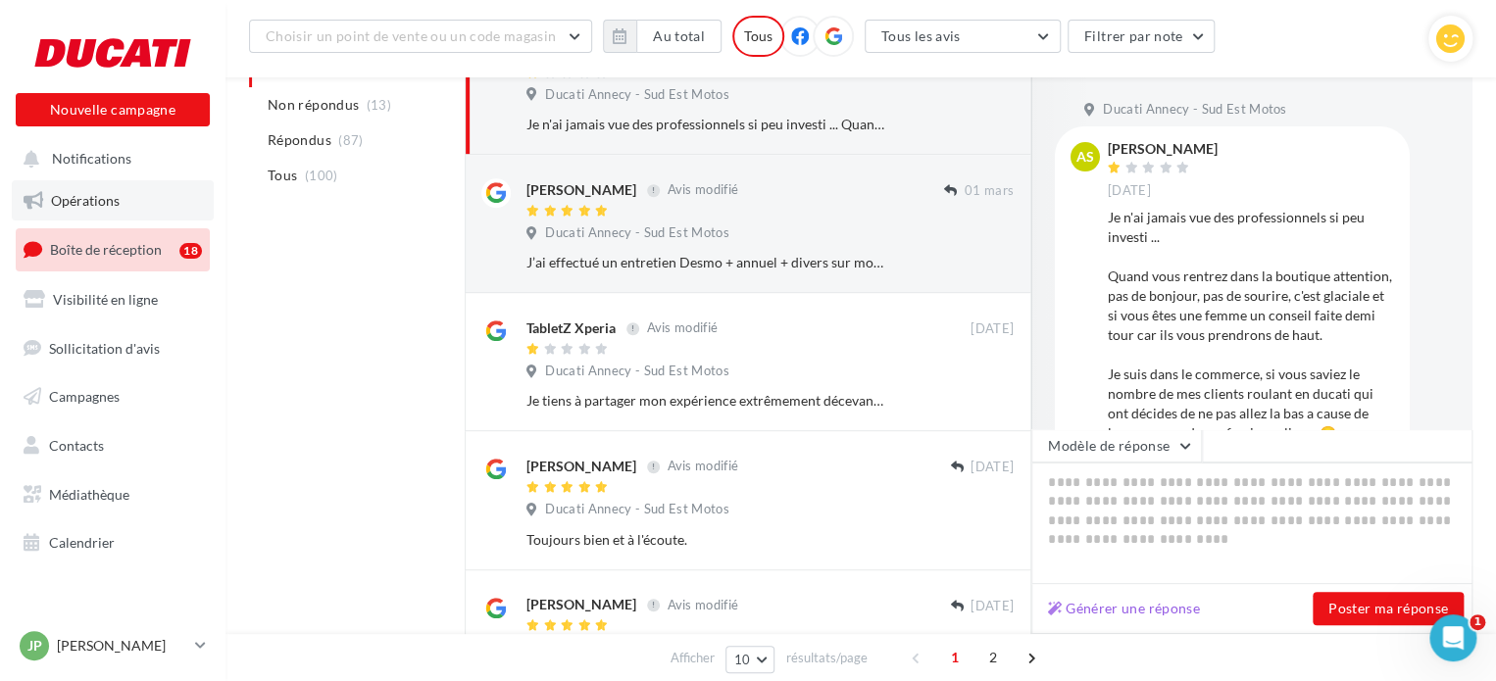
click at [139, 202] on link "Opérations" at bounding box center [113, 200] width 202 height 41
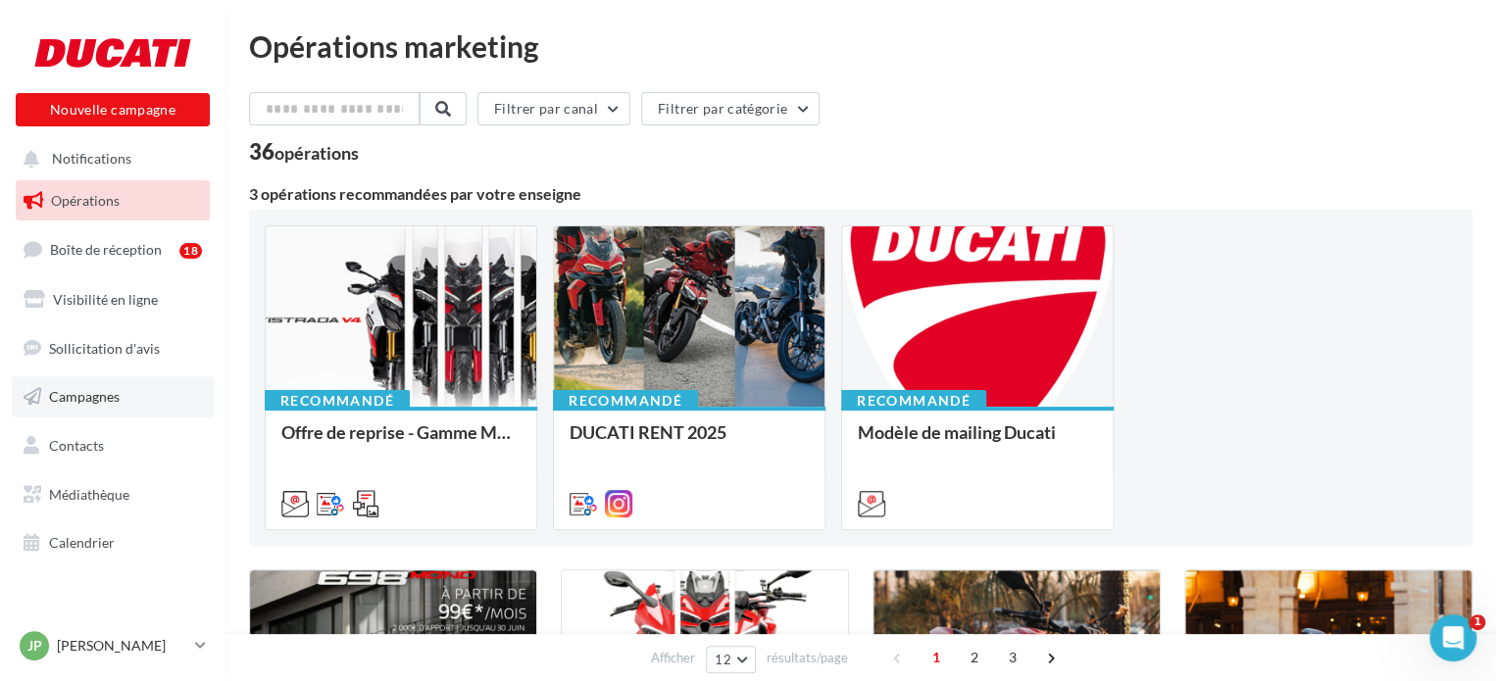
click at [125, 394] on link "Campagnes" at bounding box center [113, 396] width 202 height 41
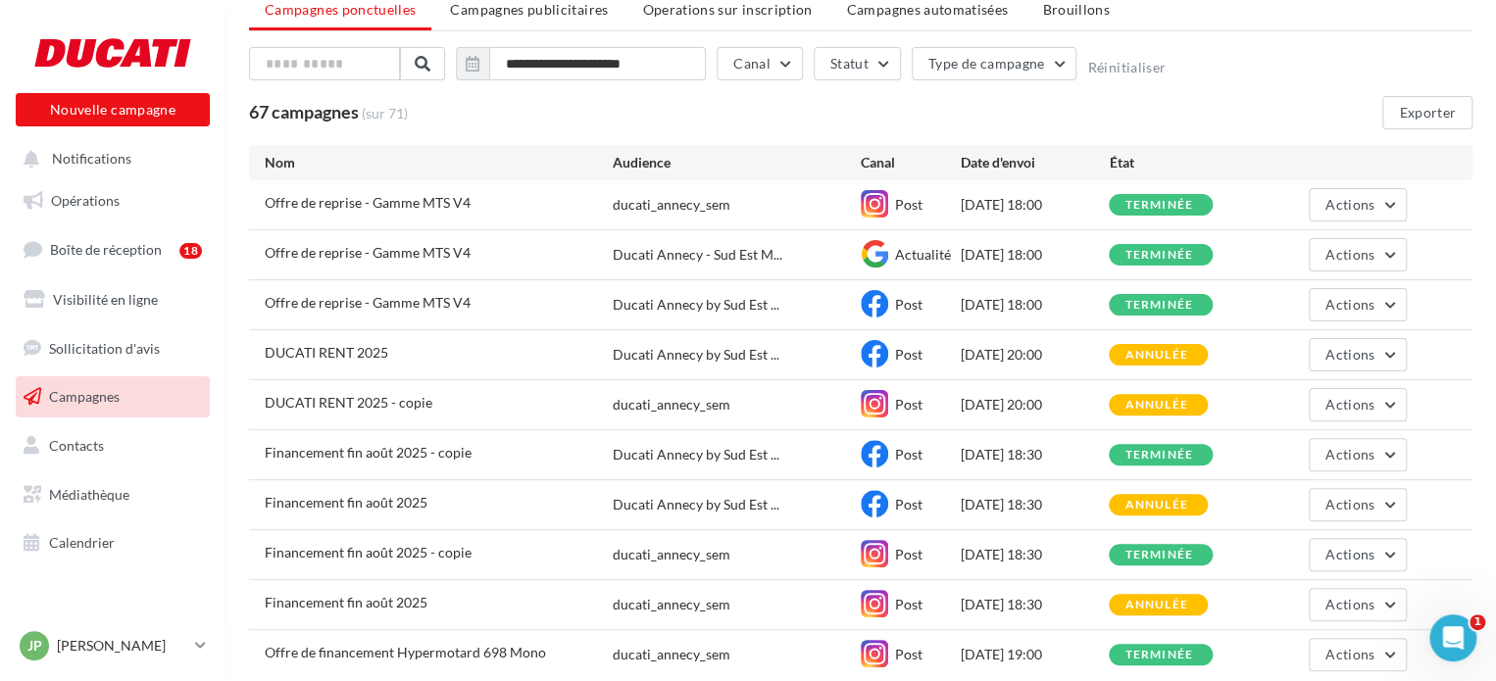
scroll to position [211, 0]
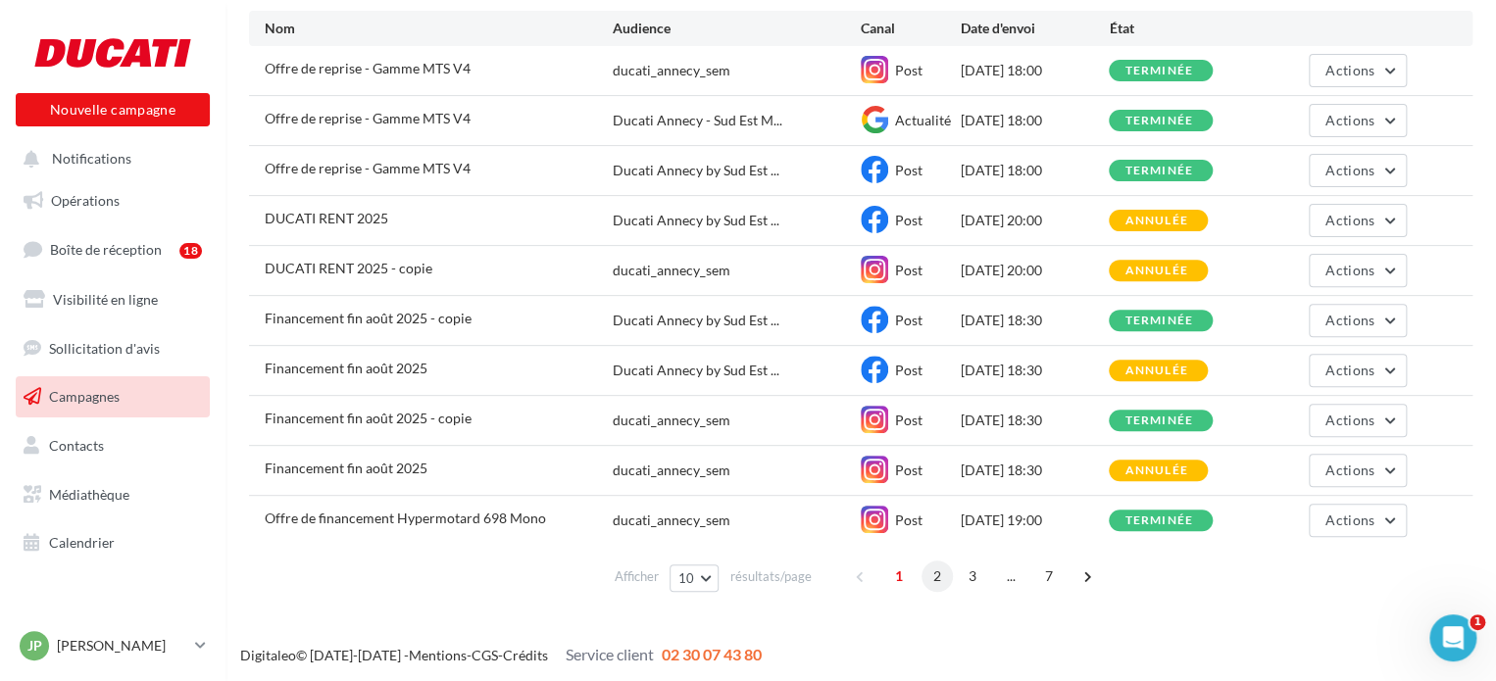
click at [940, 574] on span "2" at bounding box center [937, 576] width 31 height 31
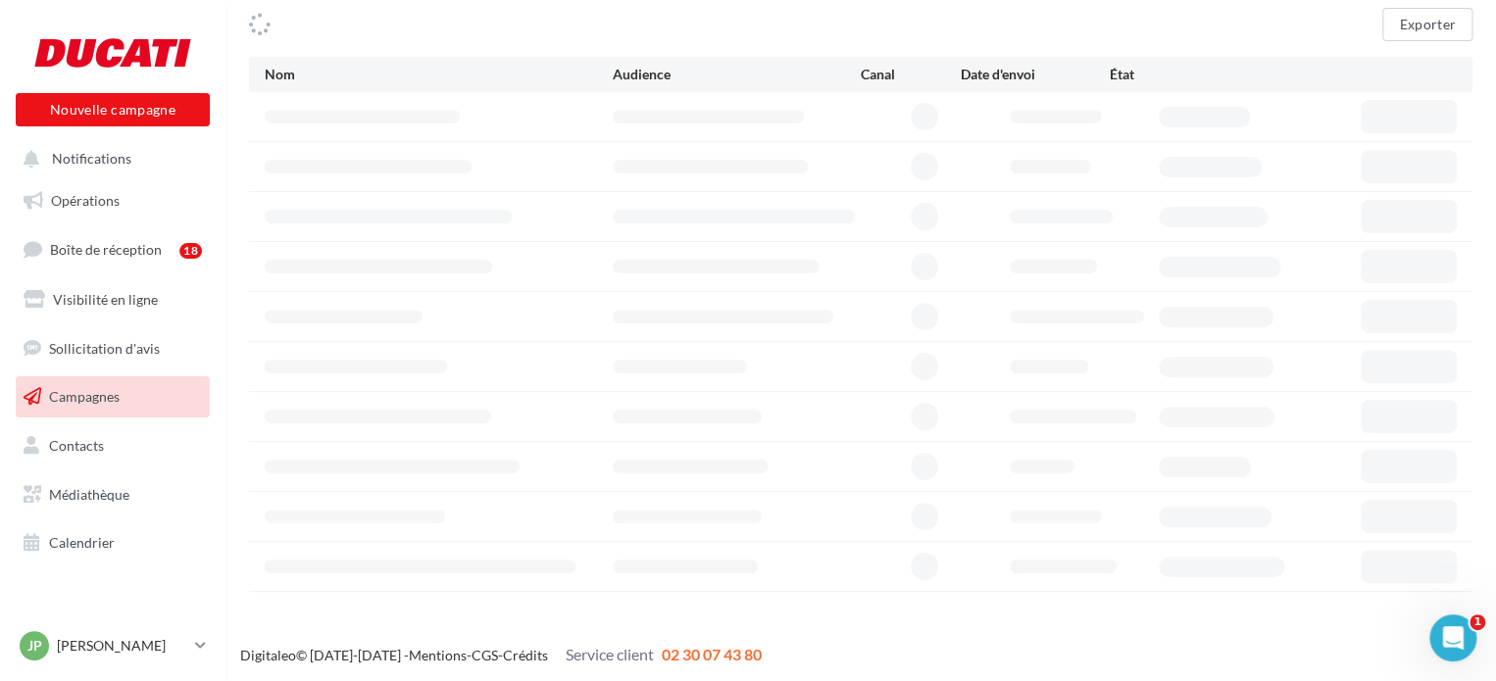
scroll to position [176, 0]
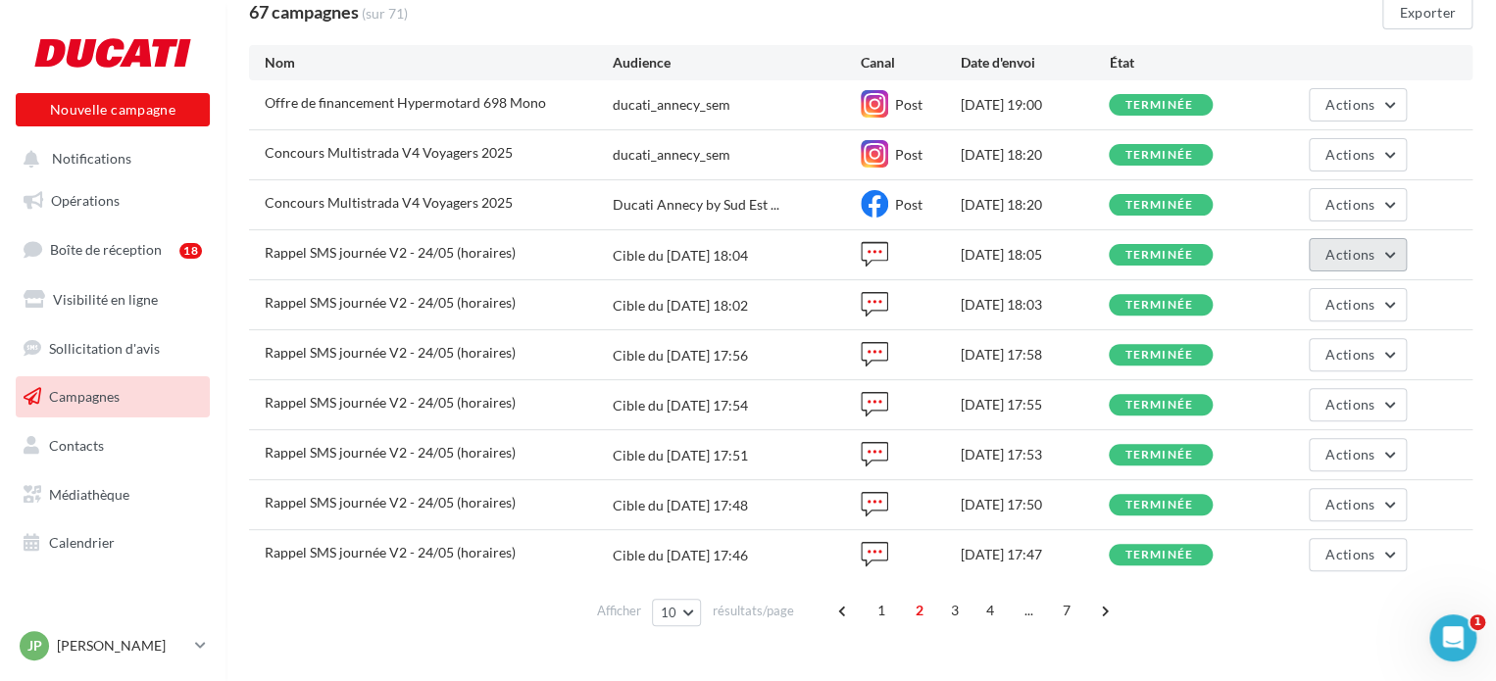
click at [1329, 246] on span "Actions" at bounding box center [1350, 254] width 49 height 17
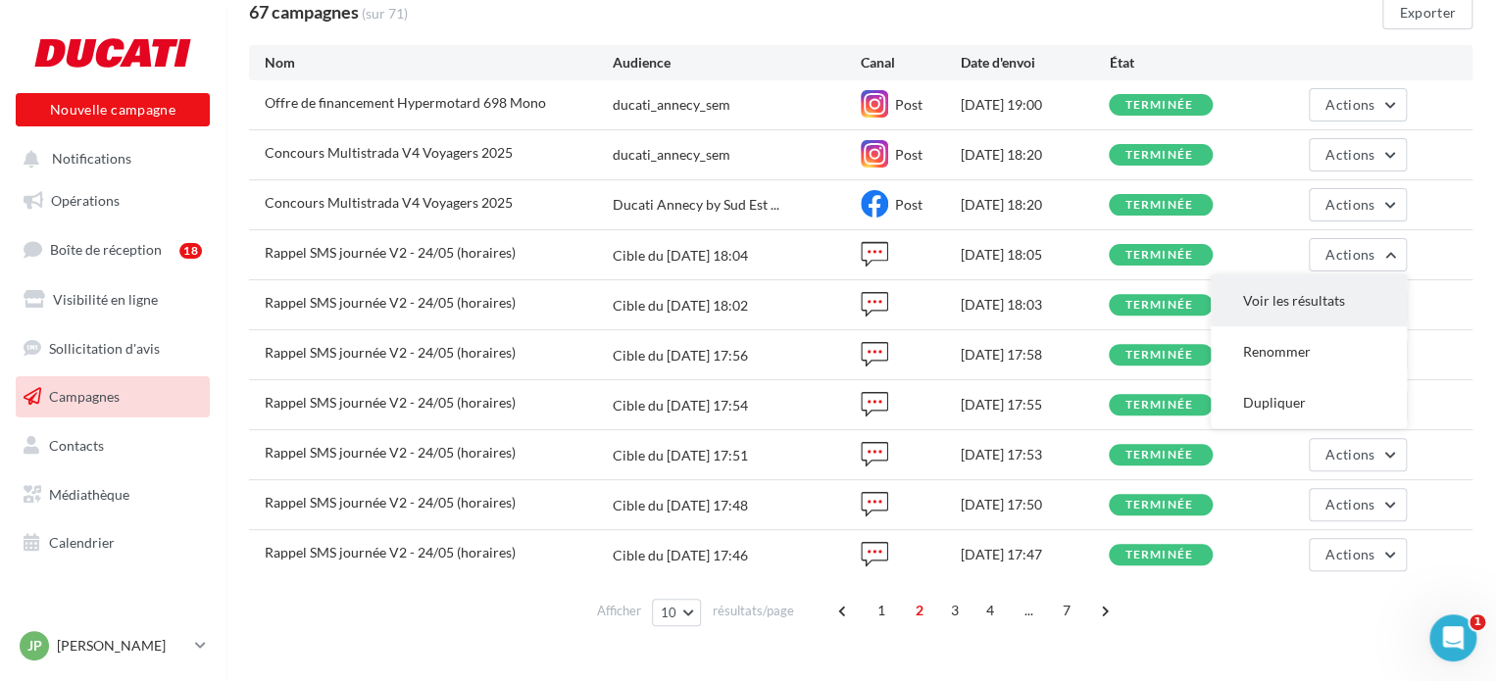
click at [1322, 291] on button "Voir les résultats" at bounding box center [1309, 301] width 196 height 51
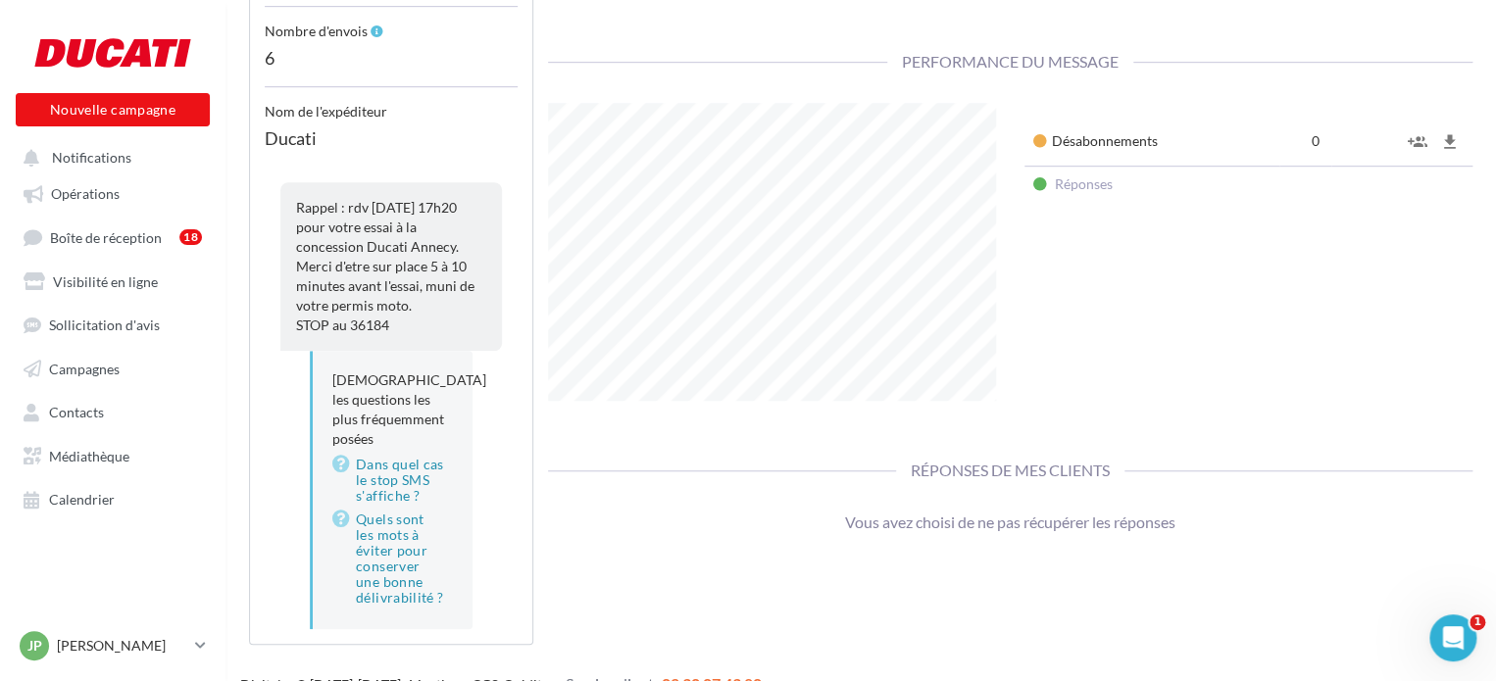
scroll to position [582, 0]
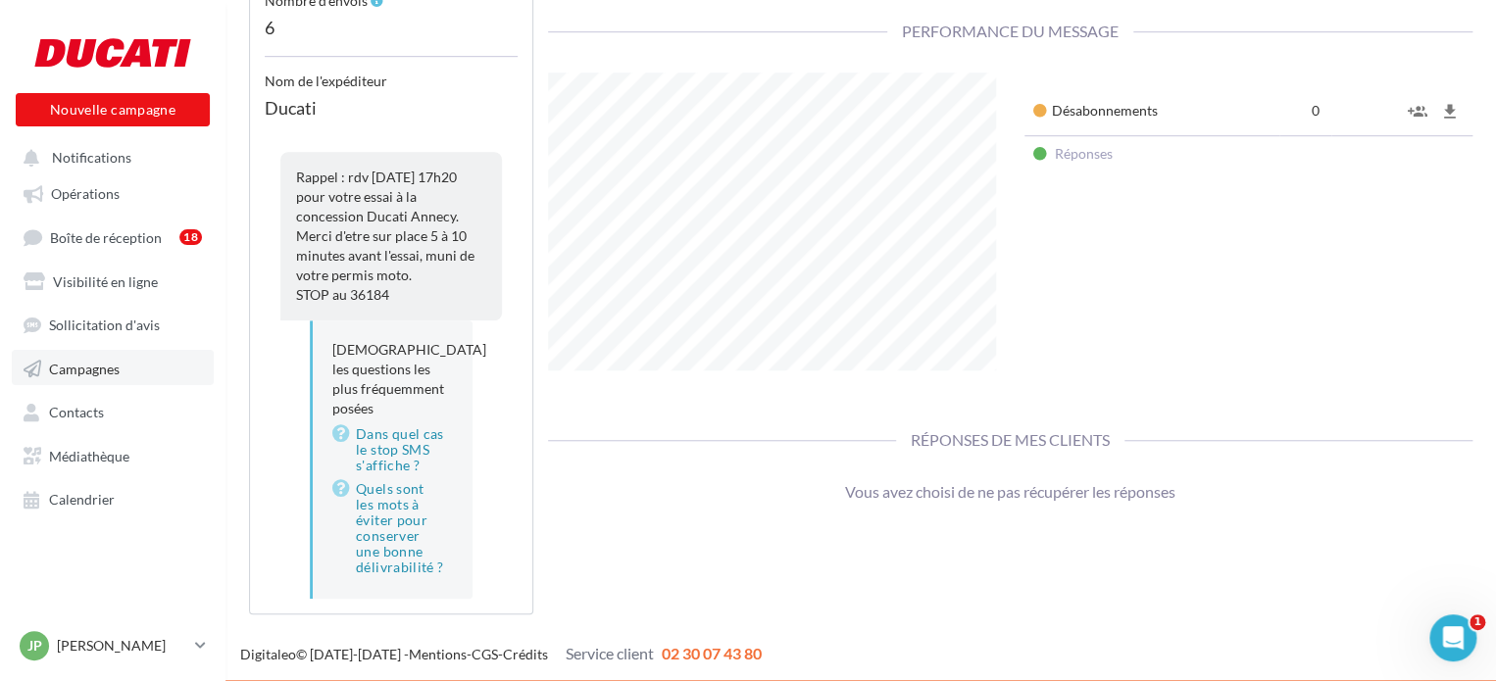
click at [106, 383] on link "Campagnes" at bounding box center [113, 367] width 202 height 35
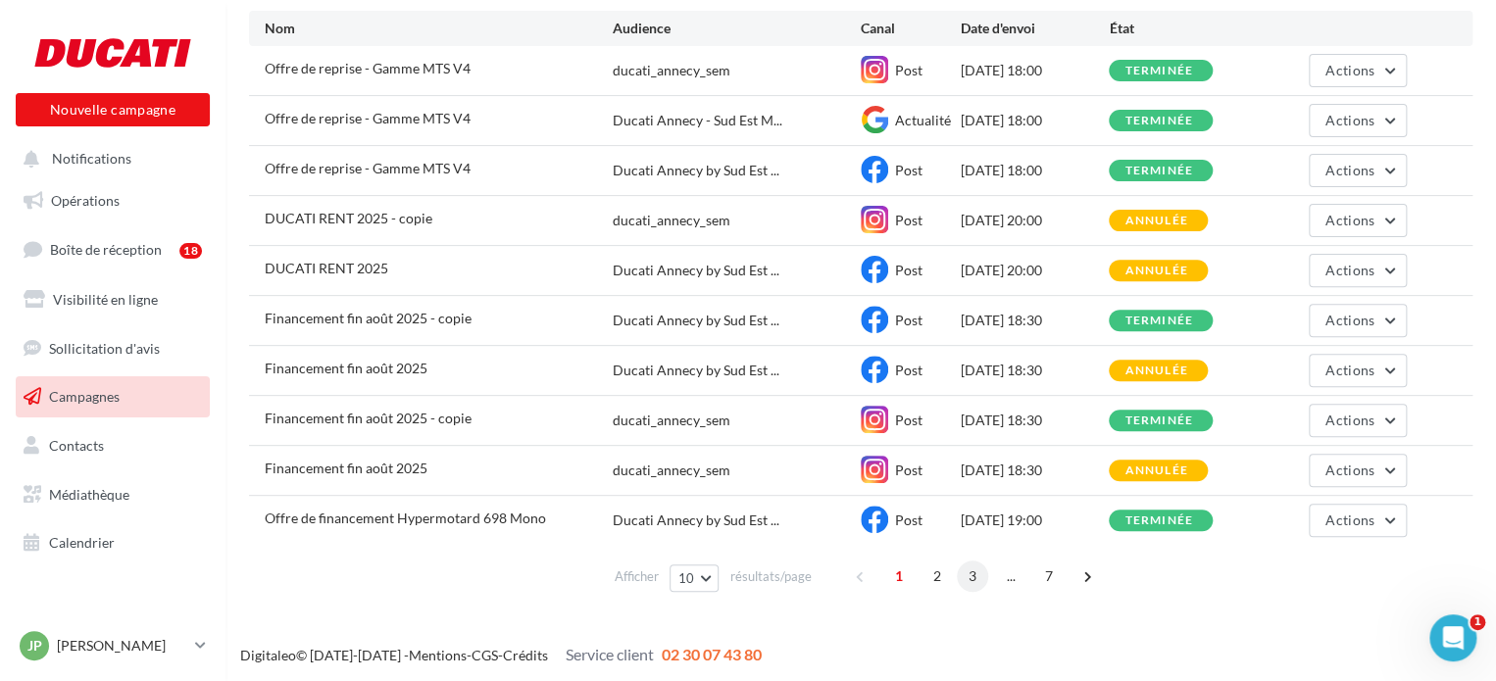
click at [969, 574] on span "3" at bounding box center [972, 576] width 31 height 31
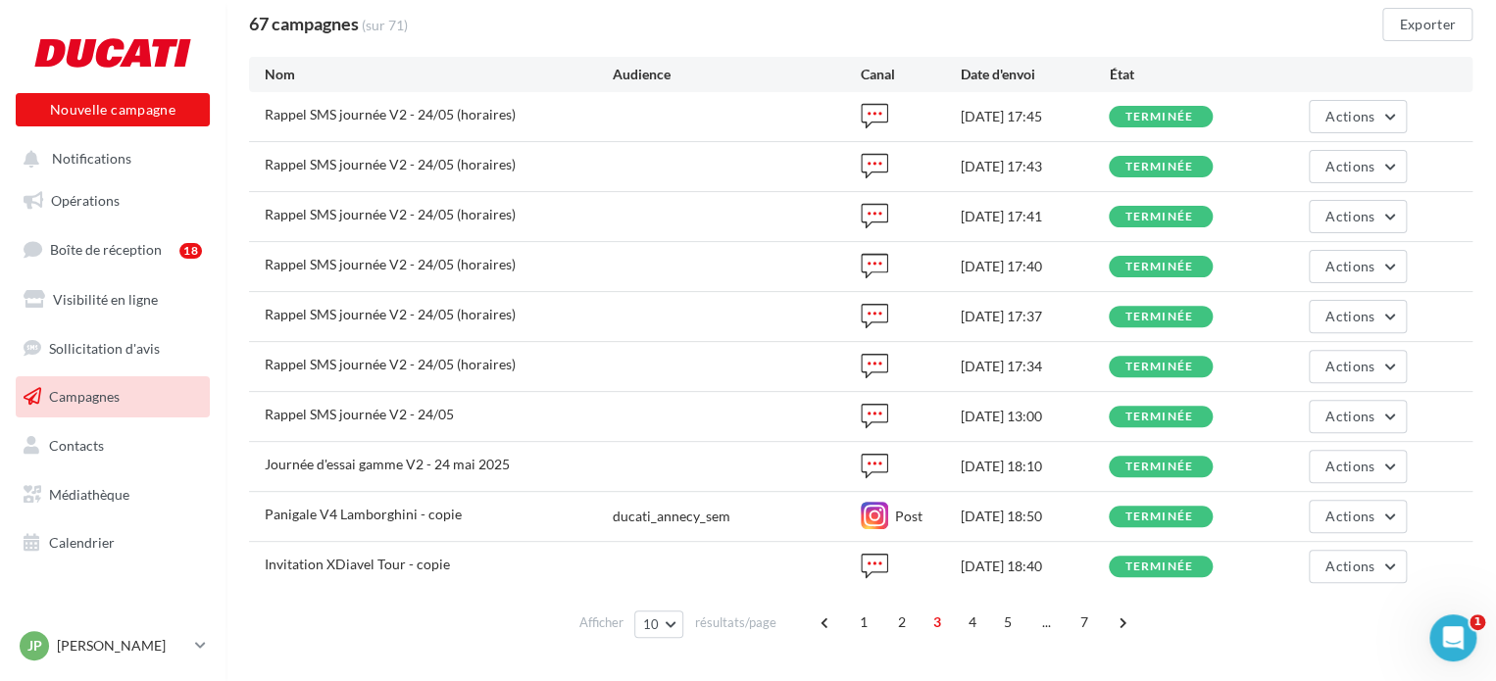
scroll to position [176, 0]
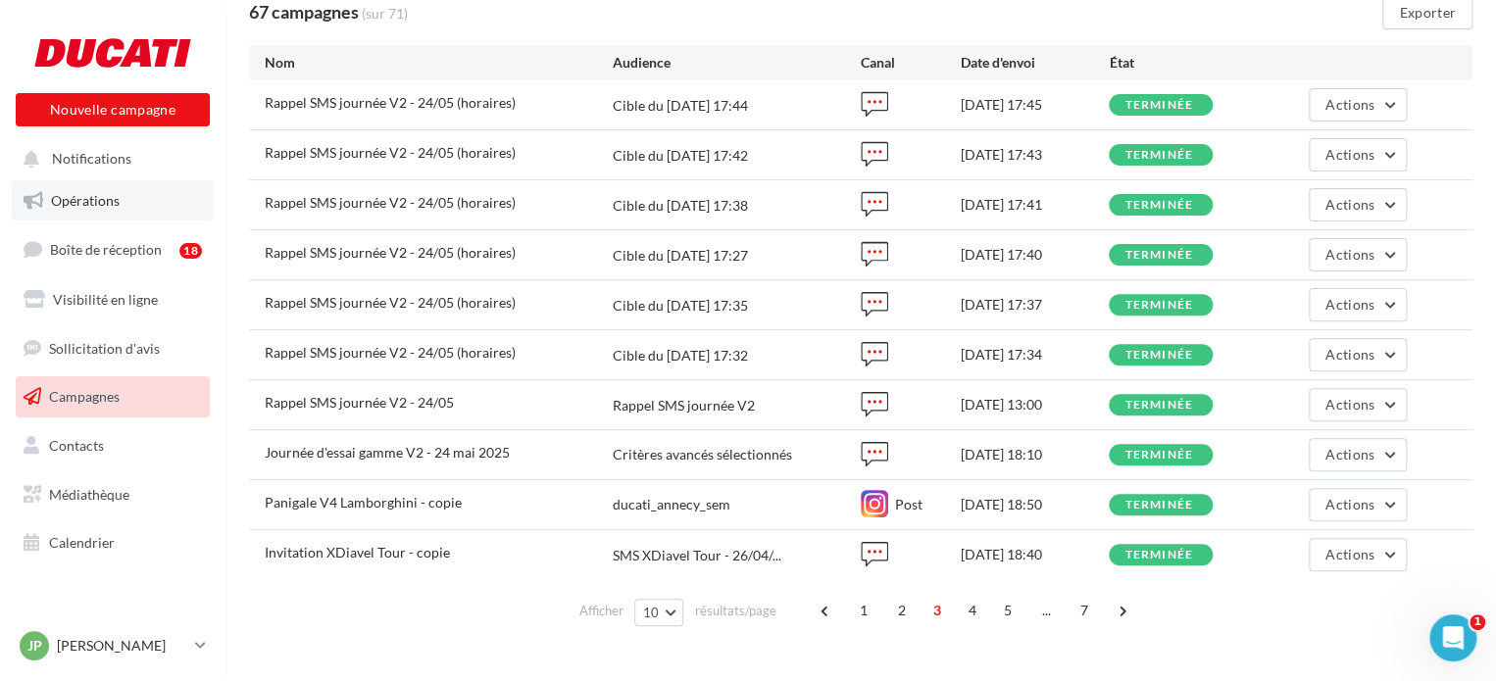
click at [86, 205] on span "Opérations" at bounding box center [85, 200] width 69 height 17
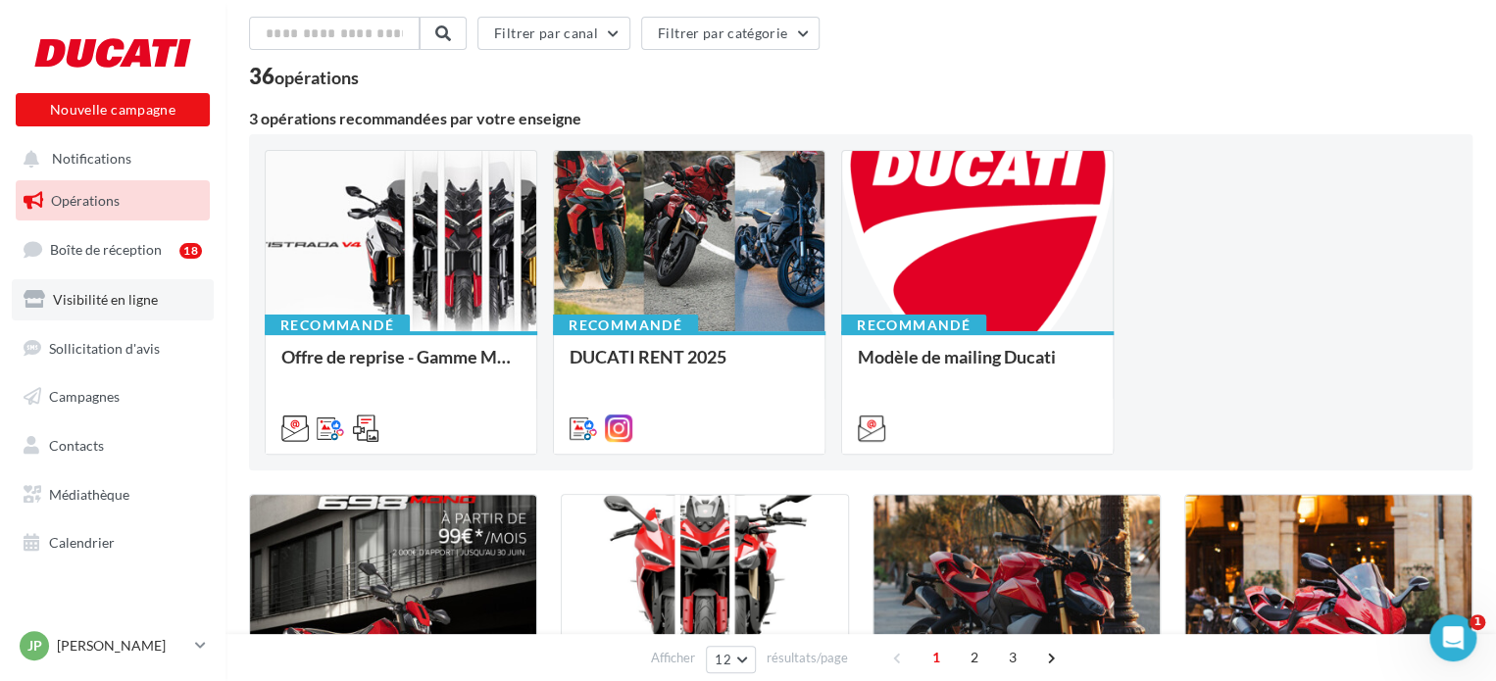
scroll to position [98, 0]
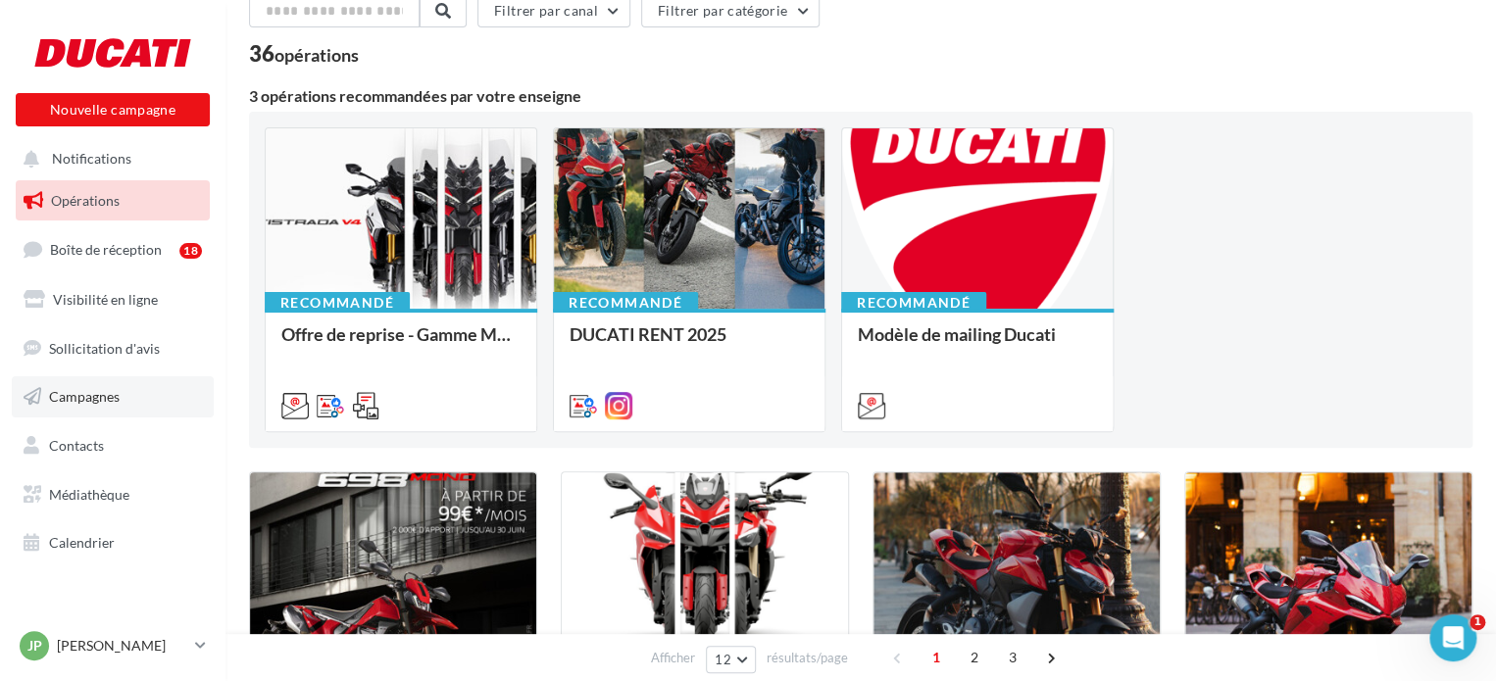
click at [79, 404] on span "Campagnes" at bounding box center [84, 396] width 71 height 17
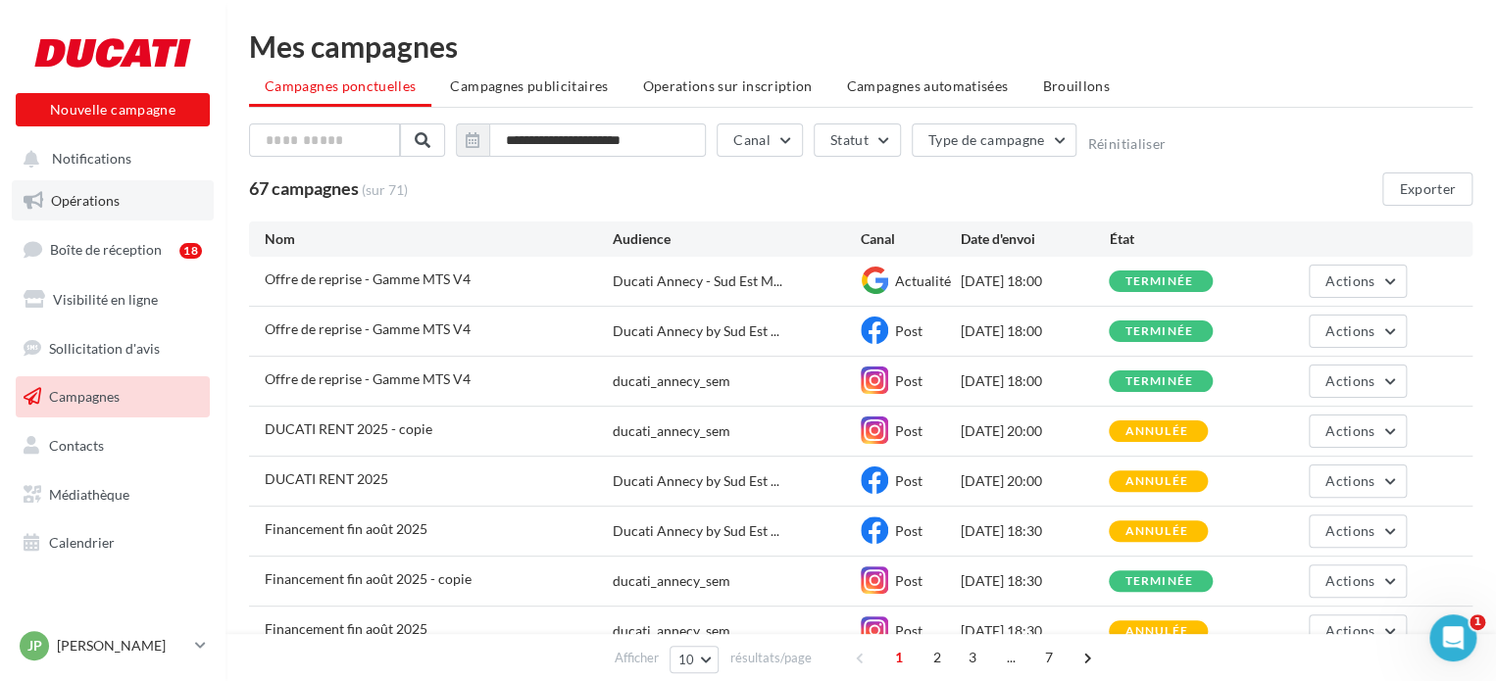
click at [82, 201] on span "Opérations" at bounding box center [85, 200] width 69 height 17
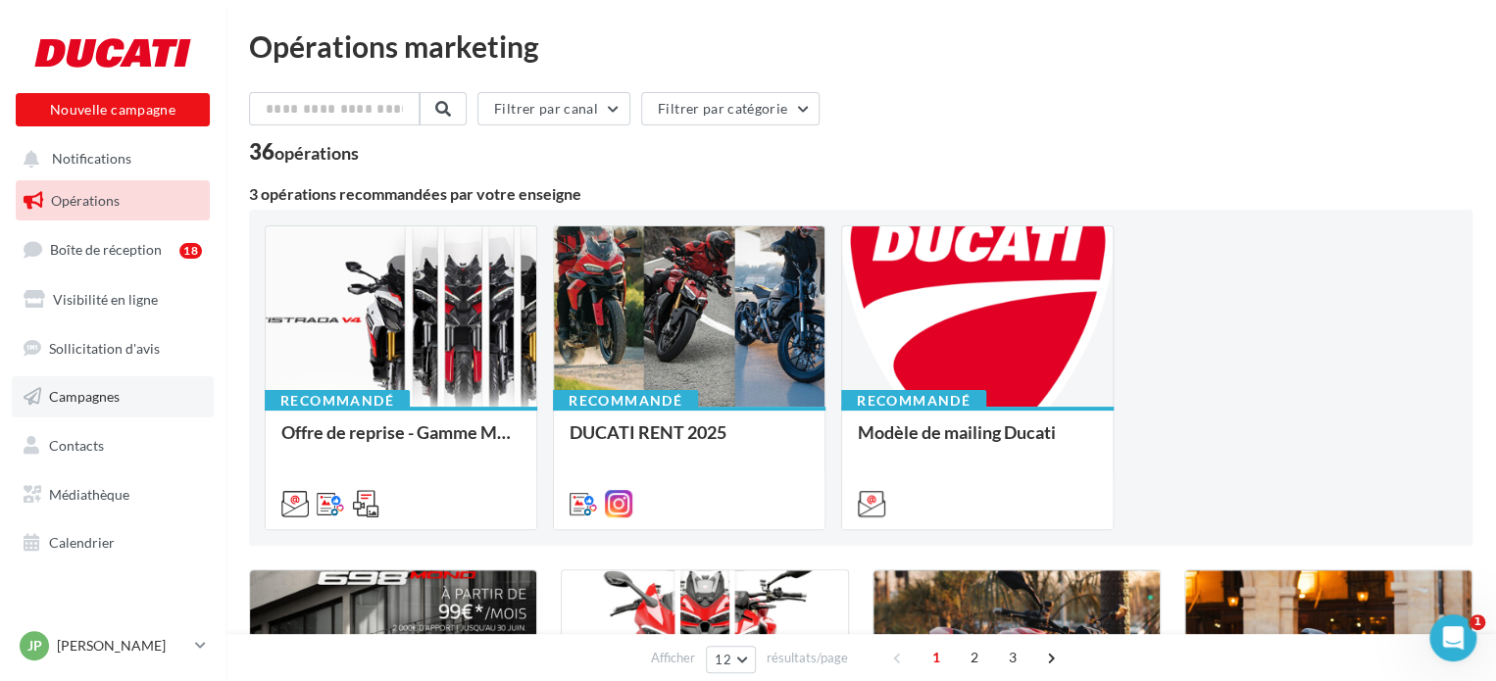
click at [123, 387] on link "Campagnes" at bounding box center [113, 396] width 202 height 41
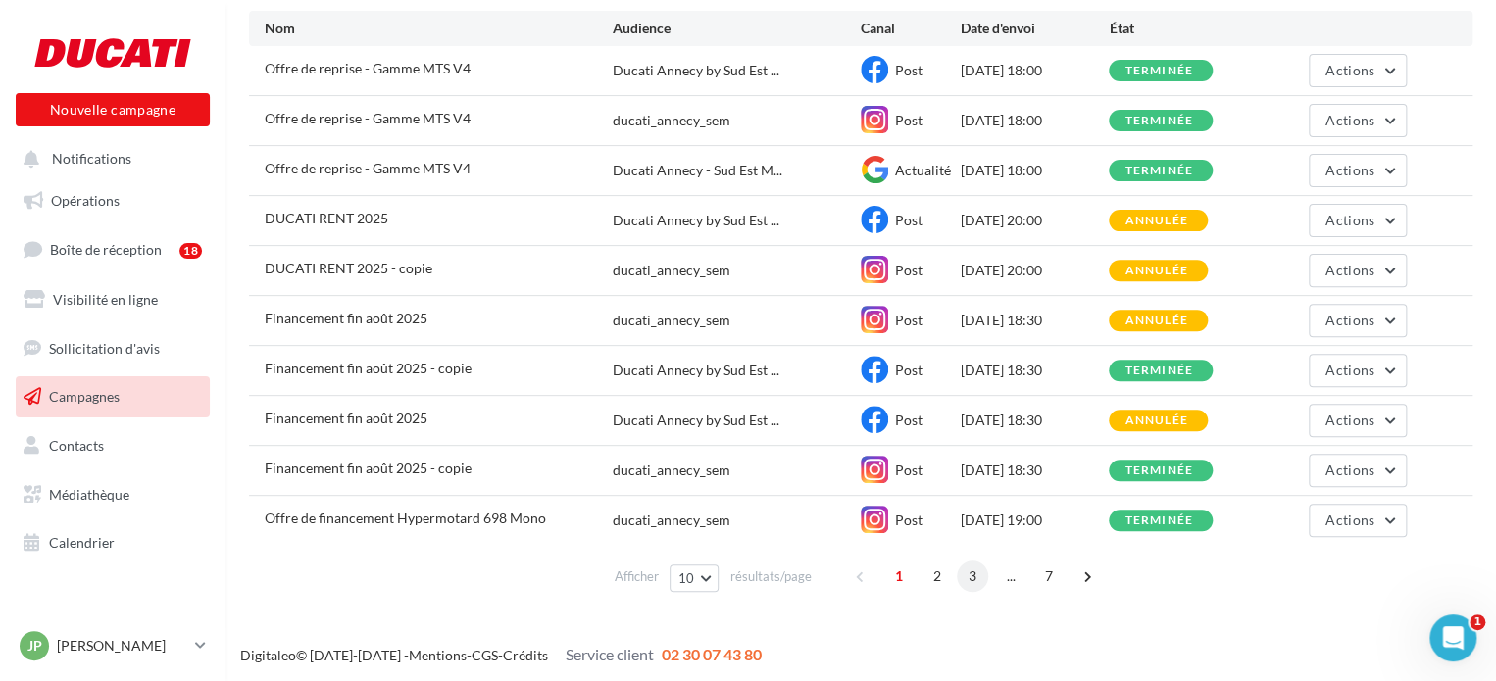
click at [973, 575] on span "3" at bounding box center [972, 576] width 31 height 31
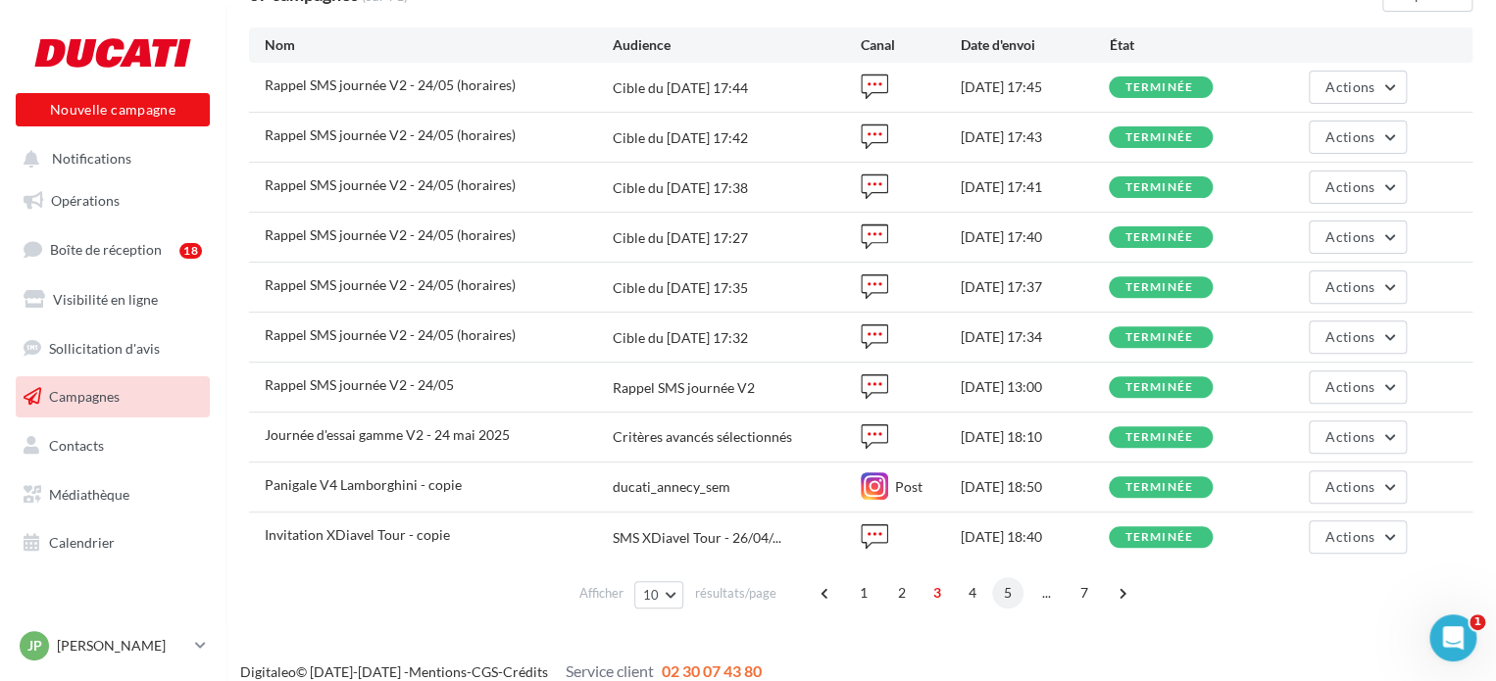
scroll to position [211, 0]
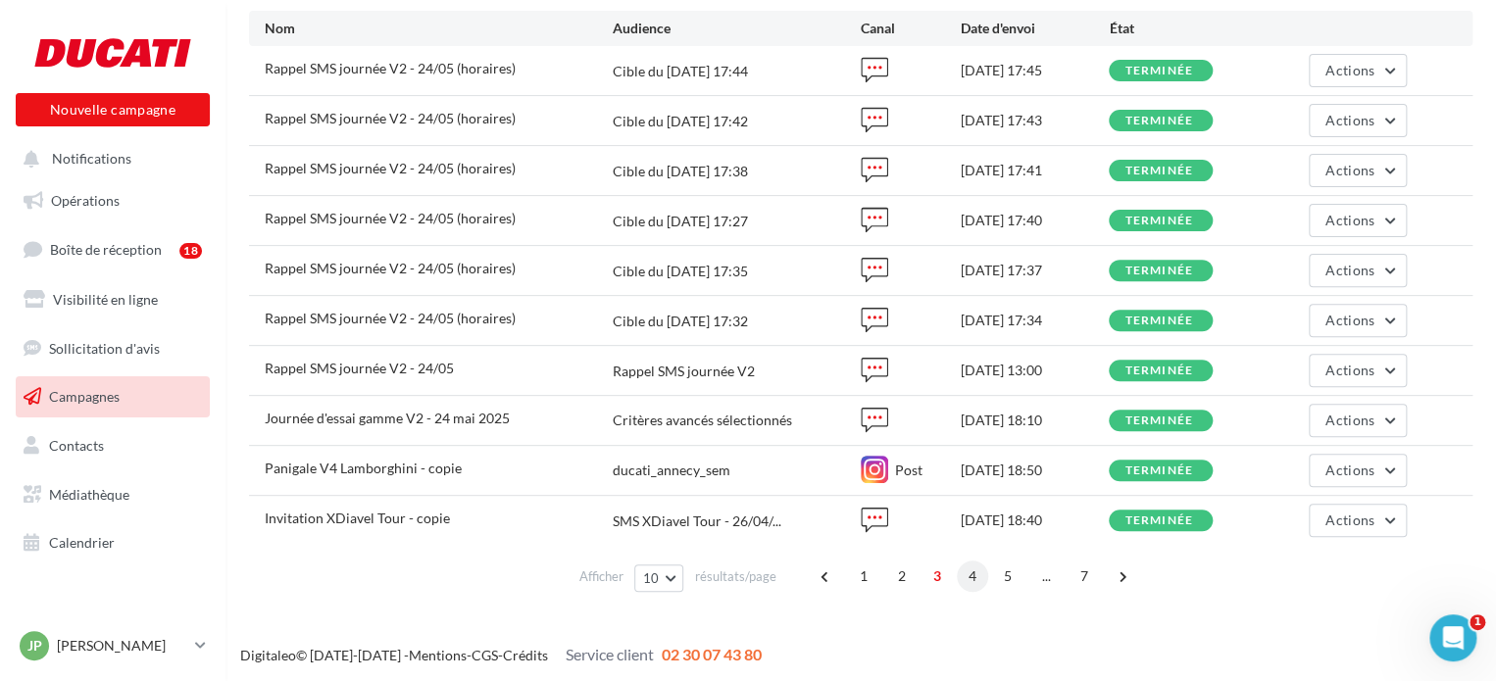
click at [972, 570] on span "4" at bounding box center [972, 576] width 31 height 31
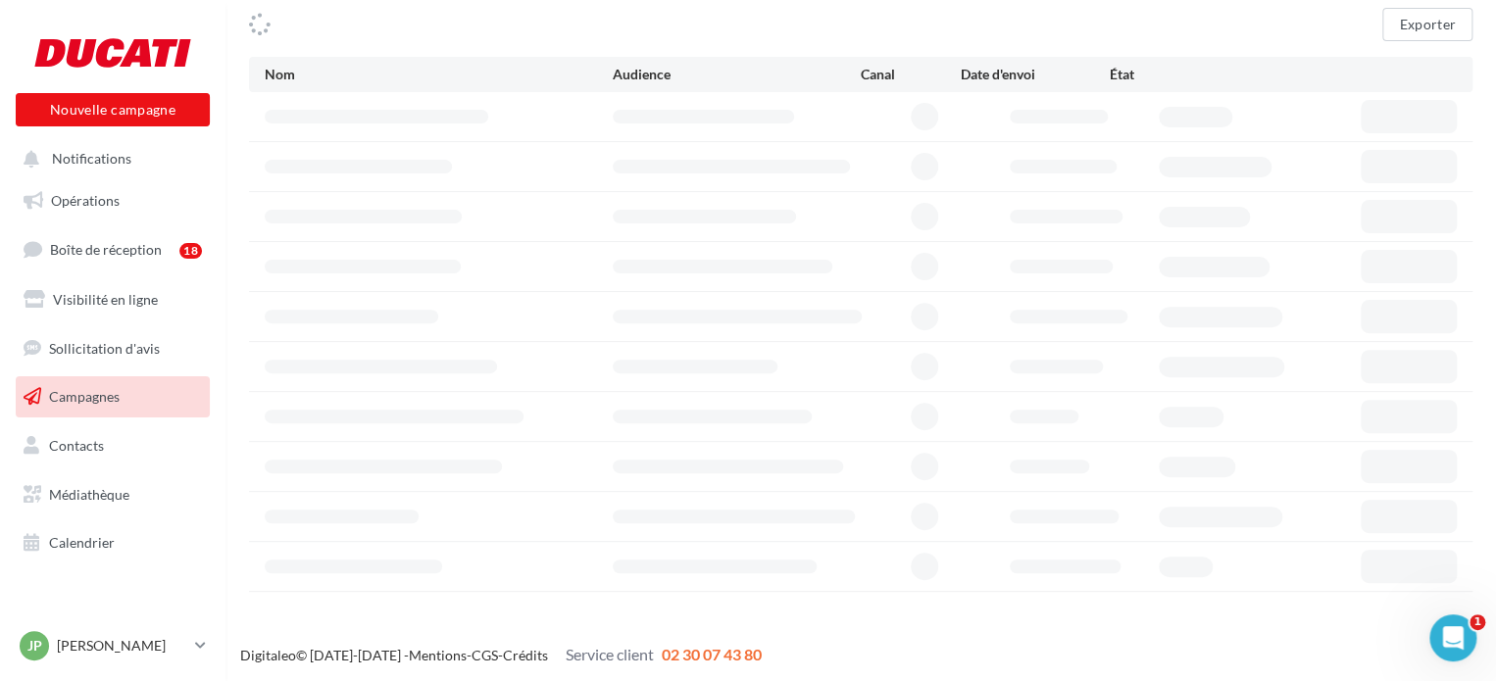
scroll to position [176, 0]
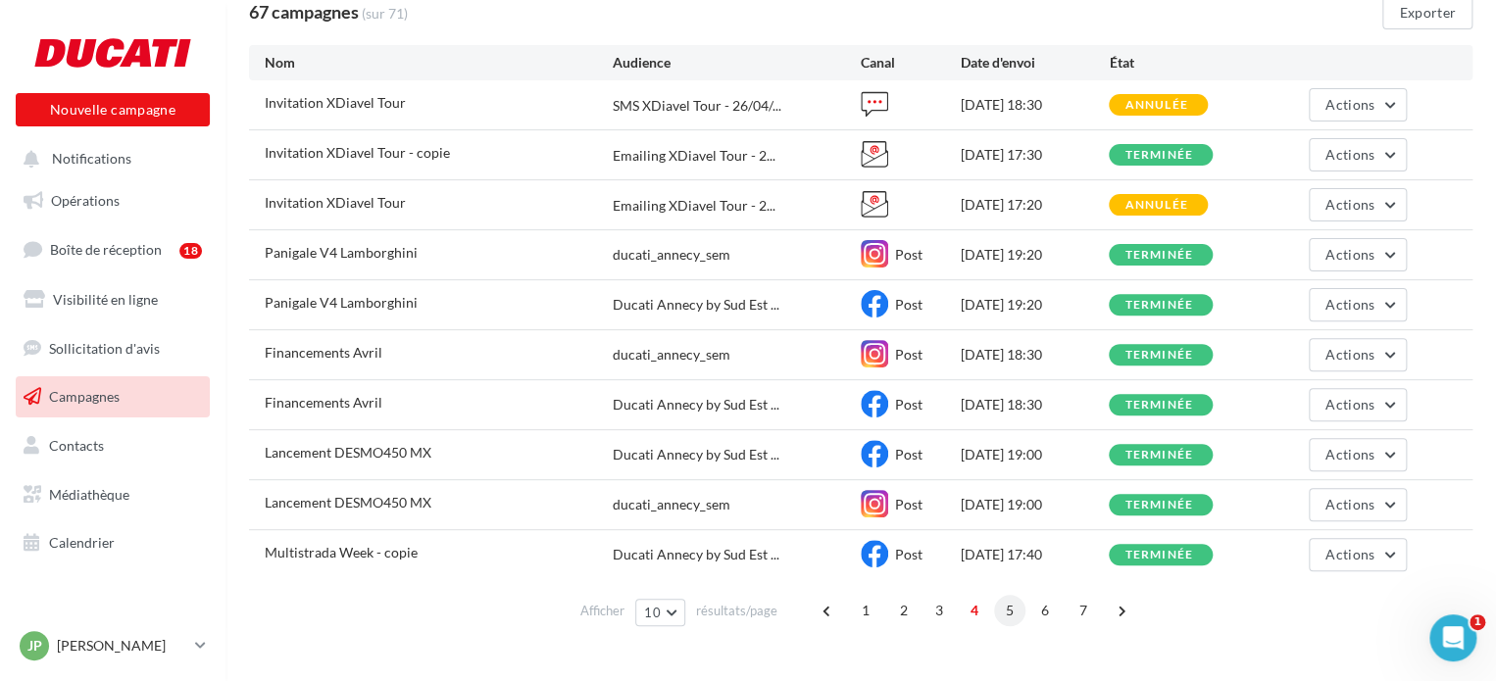
click at [1004, 608] on span "5" at bounding box center [1009, 610] width 31 height 31
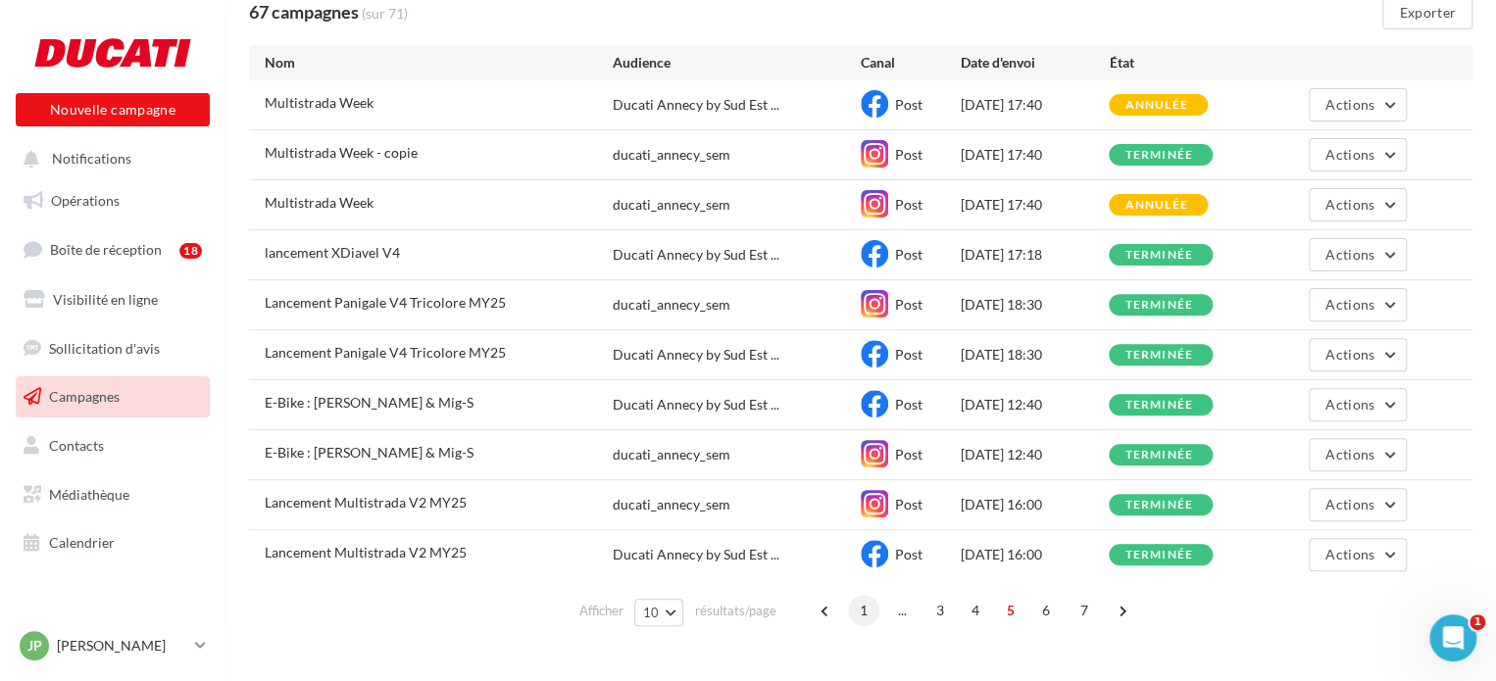
click at [867, 611] on span "1" at bounding box center [863, 610] width 31 height 31
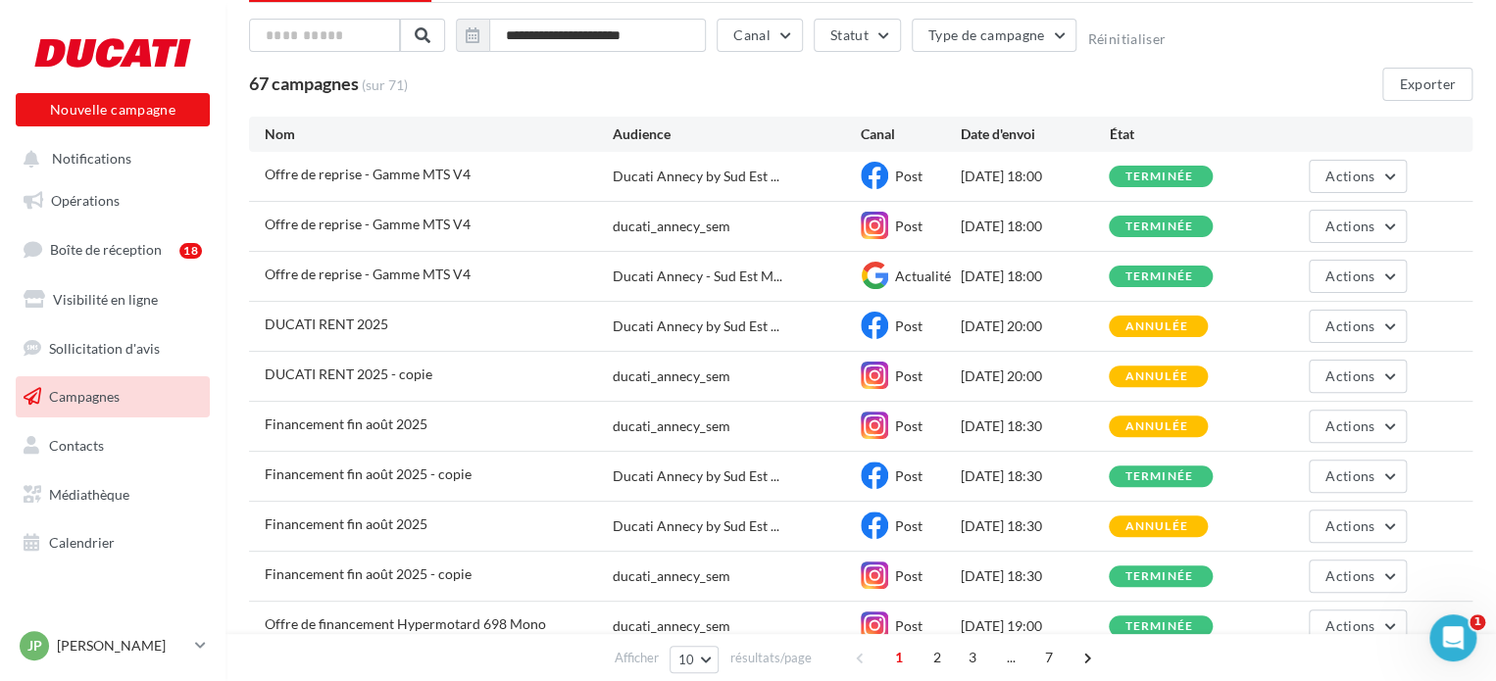
scroll to position [0, 0]
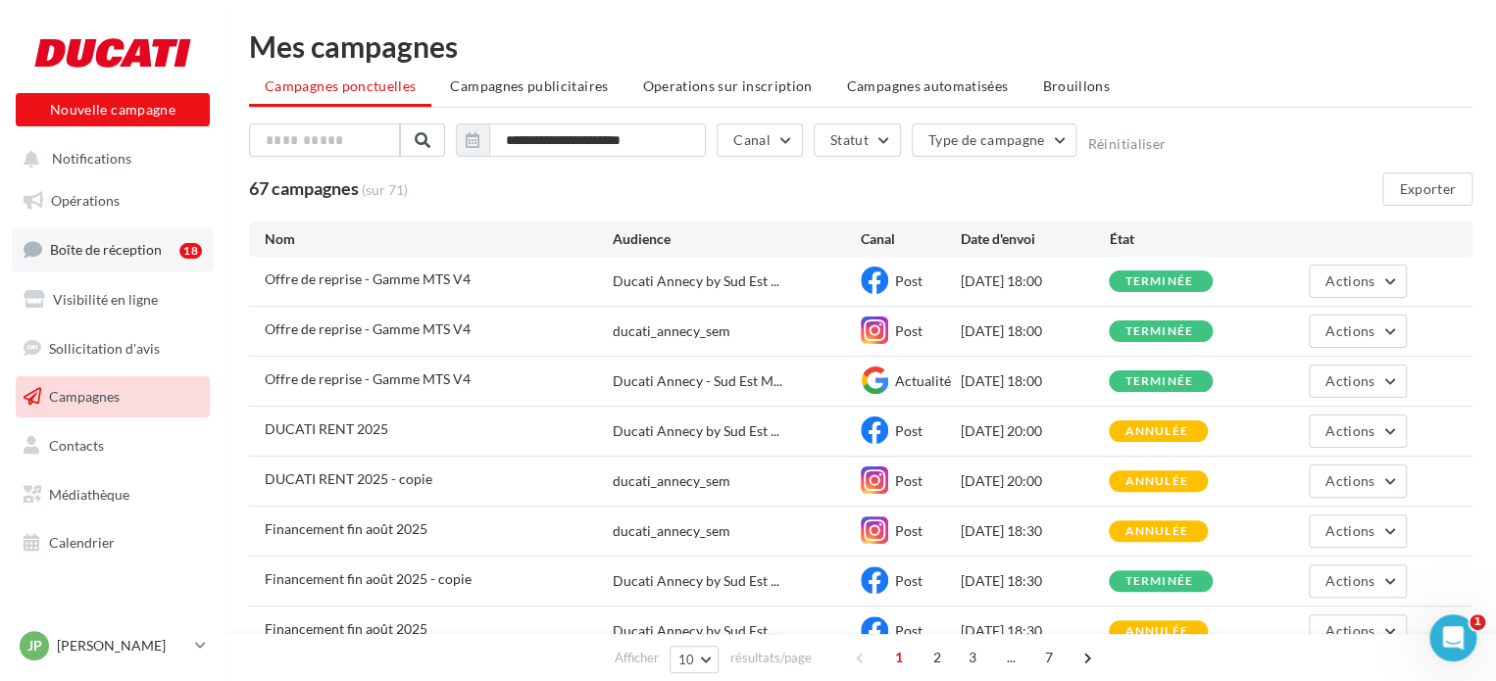
click at [102, 262] on link "Boîte de réception 18" at bounding box center [113, 249] width 202 height 42
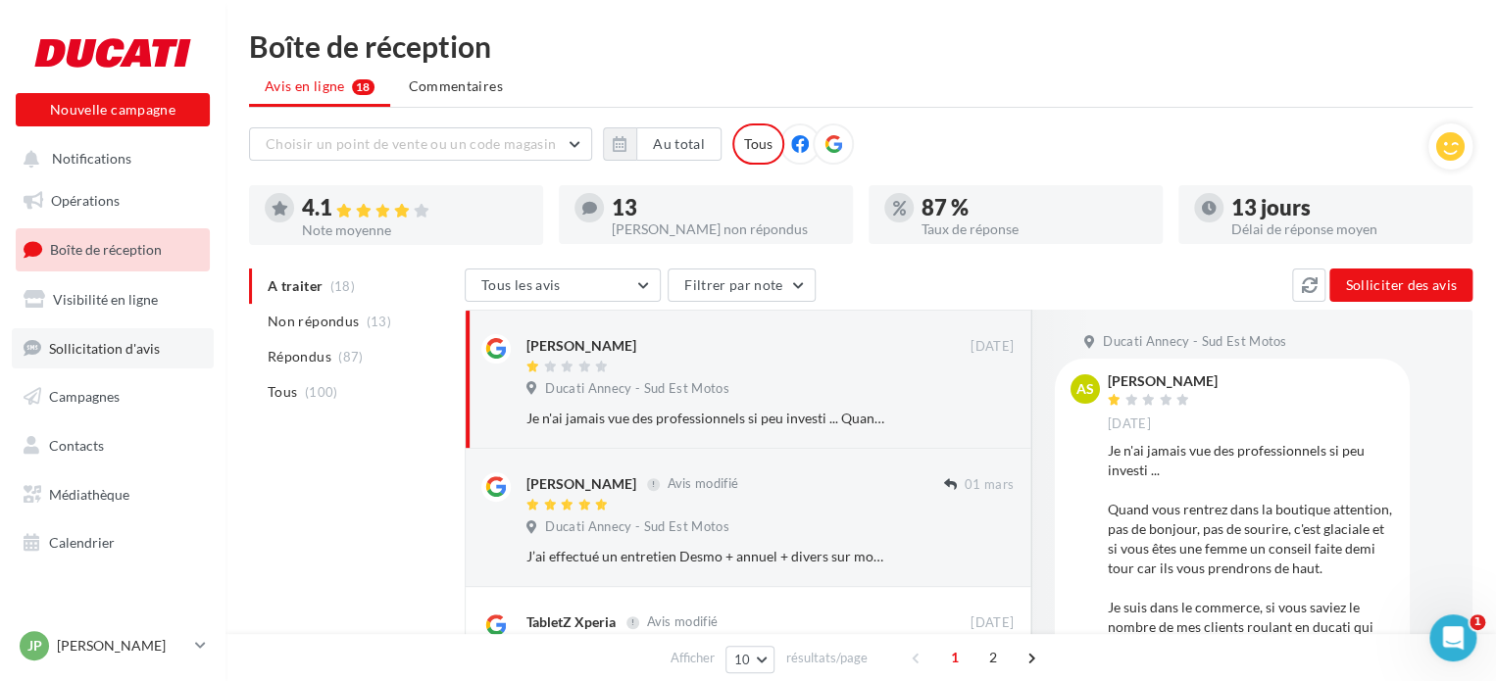
click at [129, 357] on link "Sollicitation d'avis" at bounding box center [113, 348] width 202 height 41
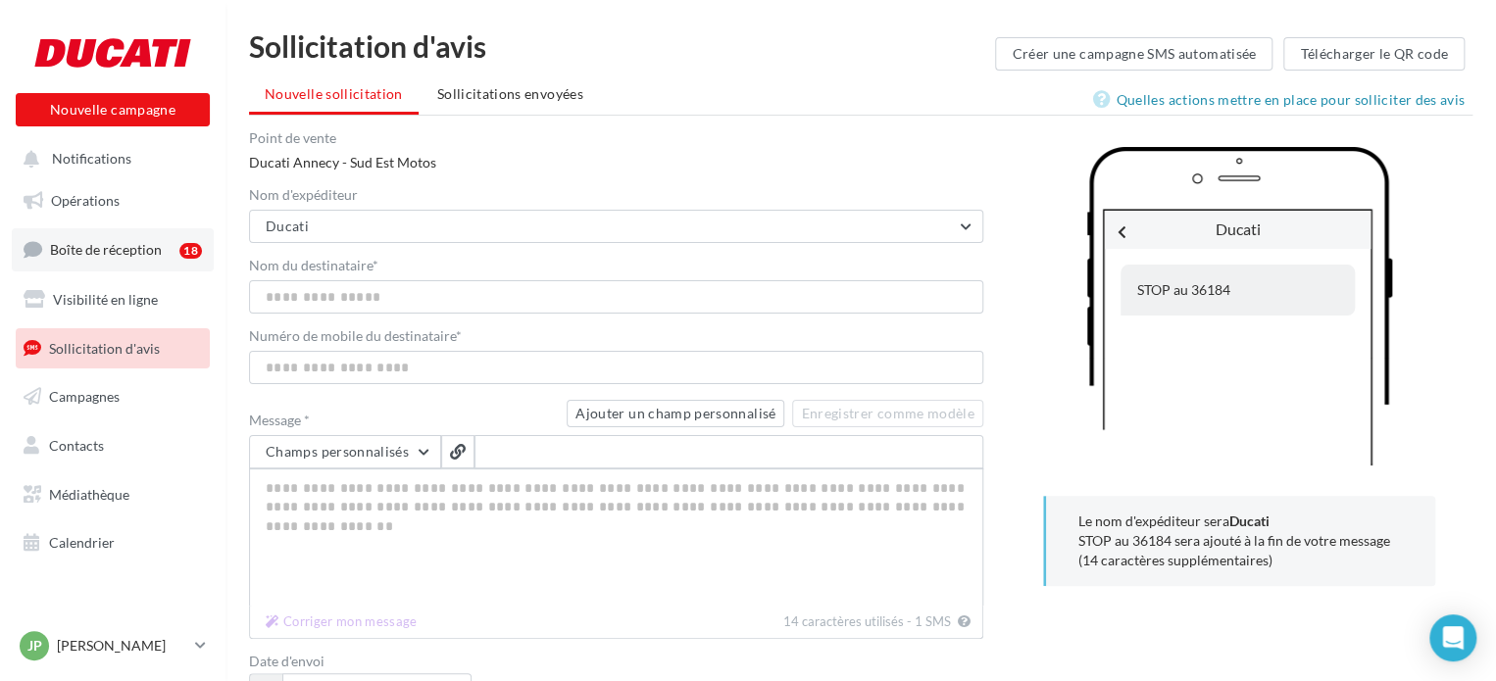
click at [99, 260] on link "Boîte de réception 18" at bounding box center [113, 249] width 202 height 42
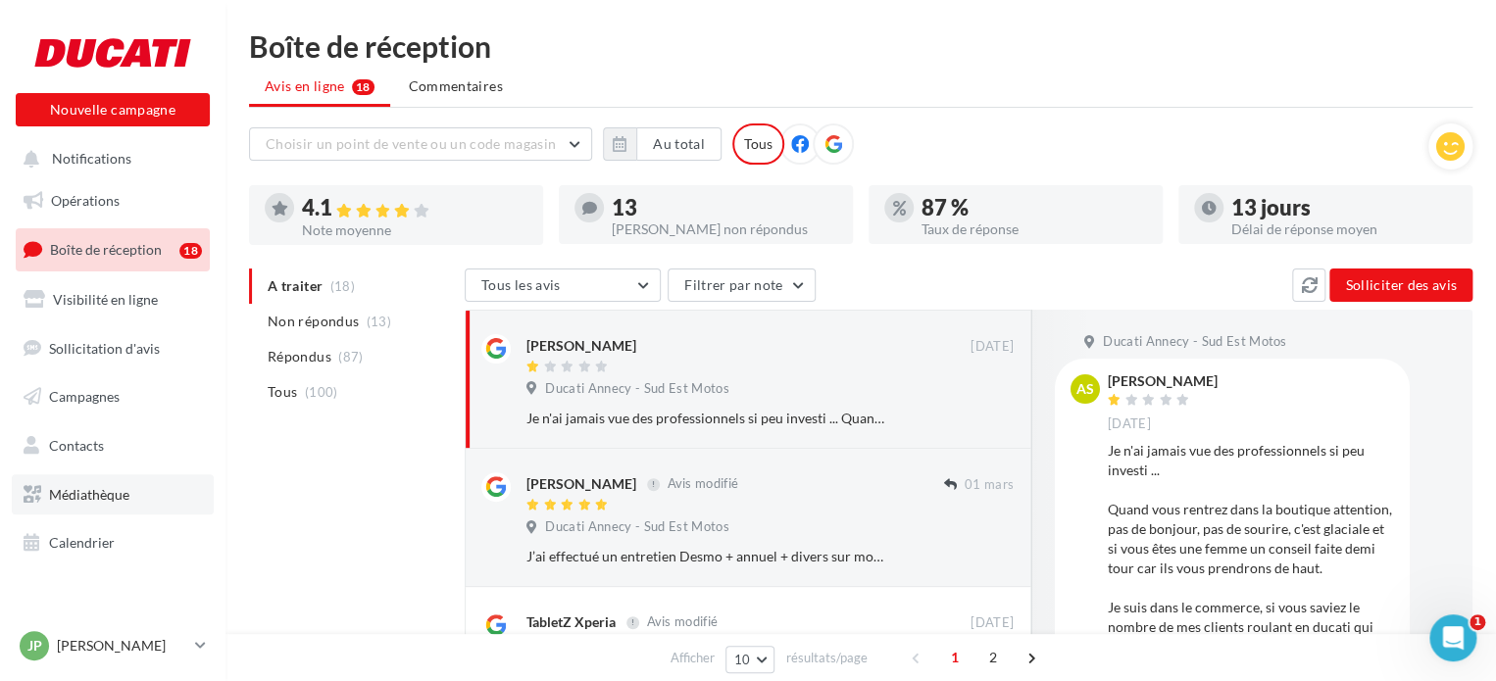
click at [98, 478] on link "Médiathèque" at bounding box center [113, 495] width 202 height 41
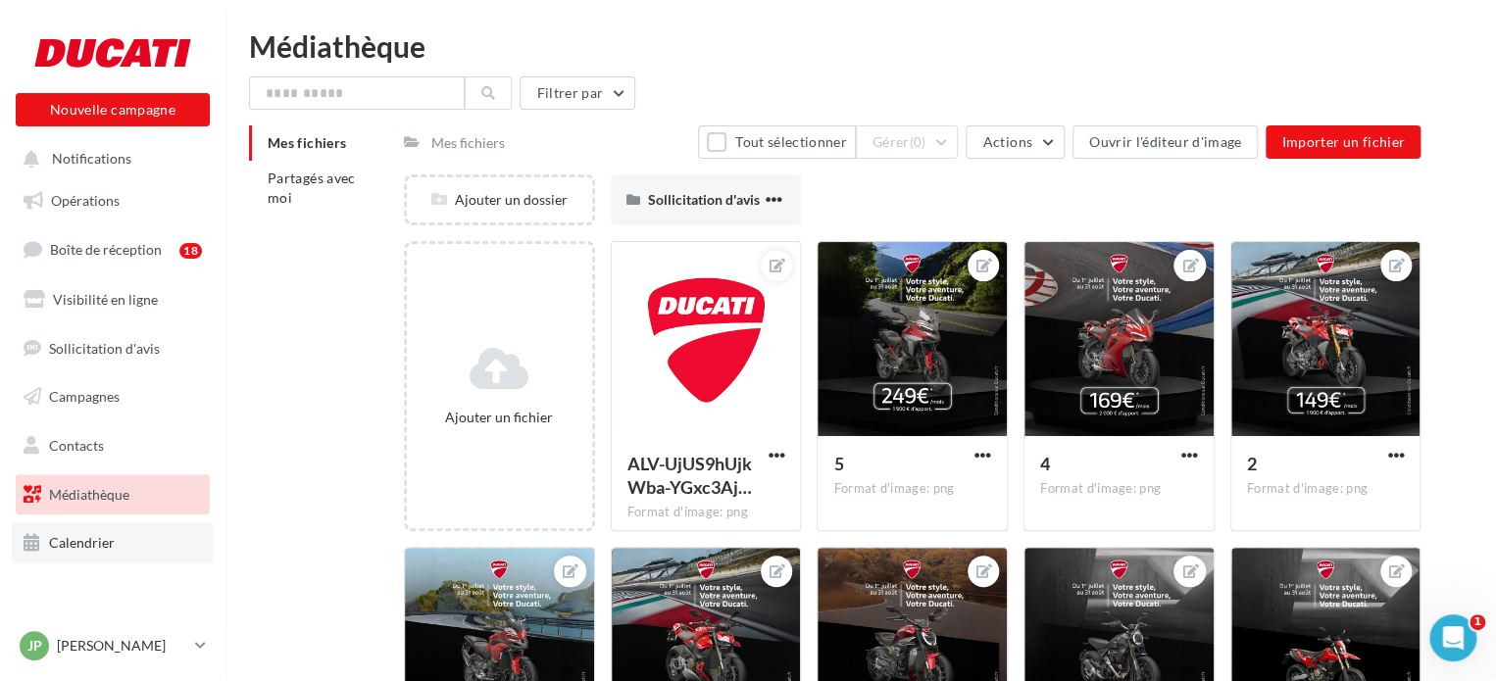
click at [90, 540] on span "Calendrier" at bounding box center [82, 542] width 66 height 17
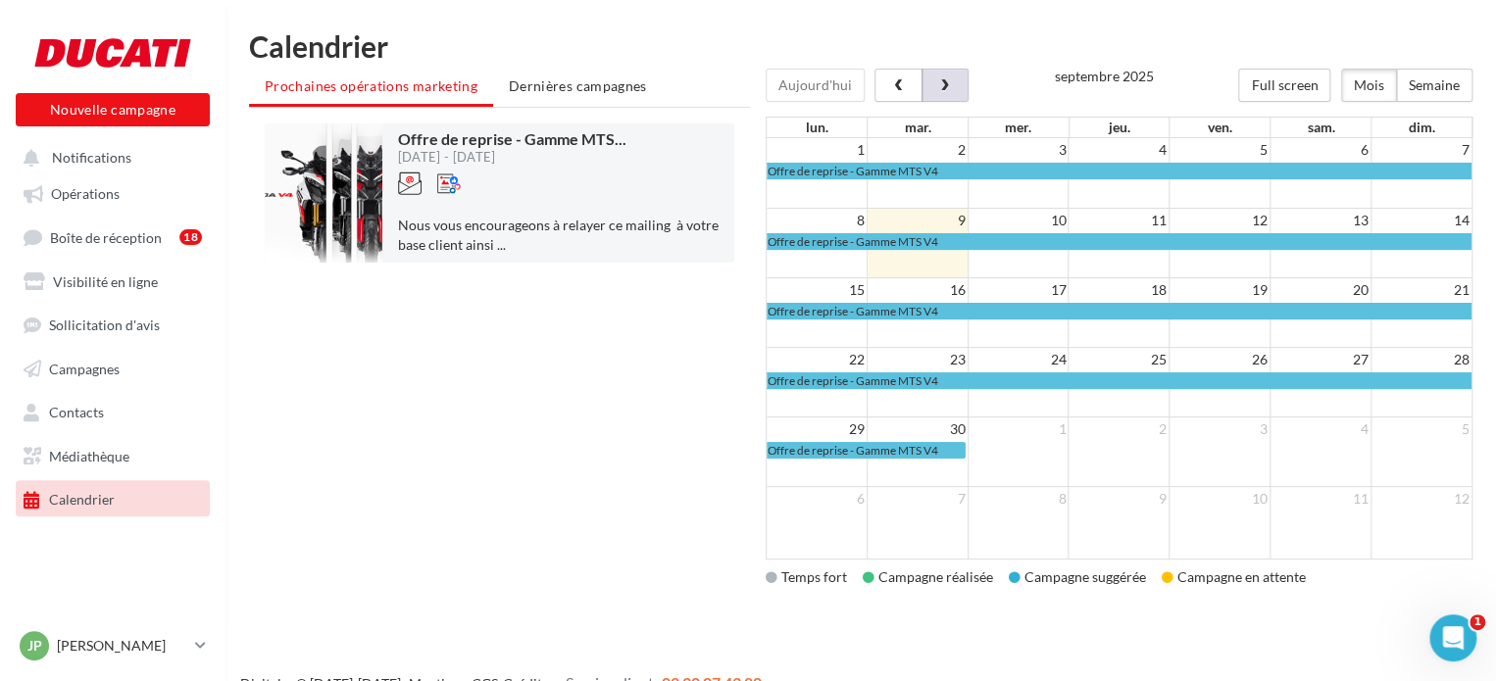
click at [949, 84] on span "button" at bounding box center [944, 86] width 17 height 14
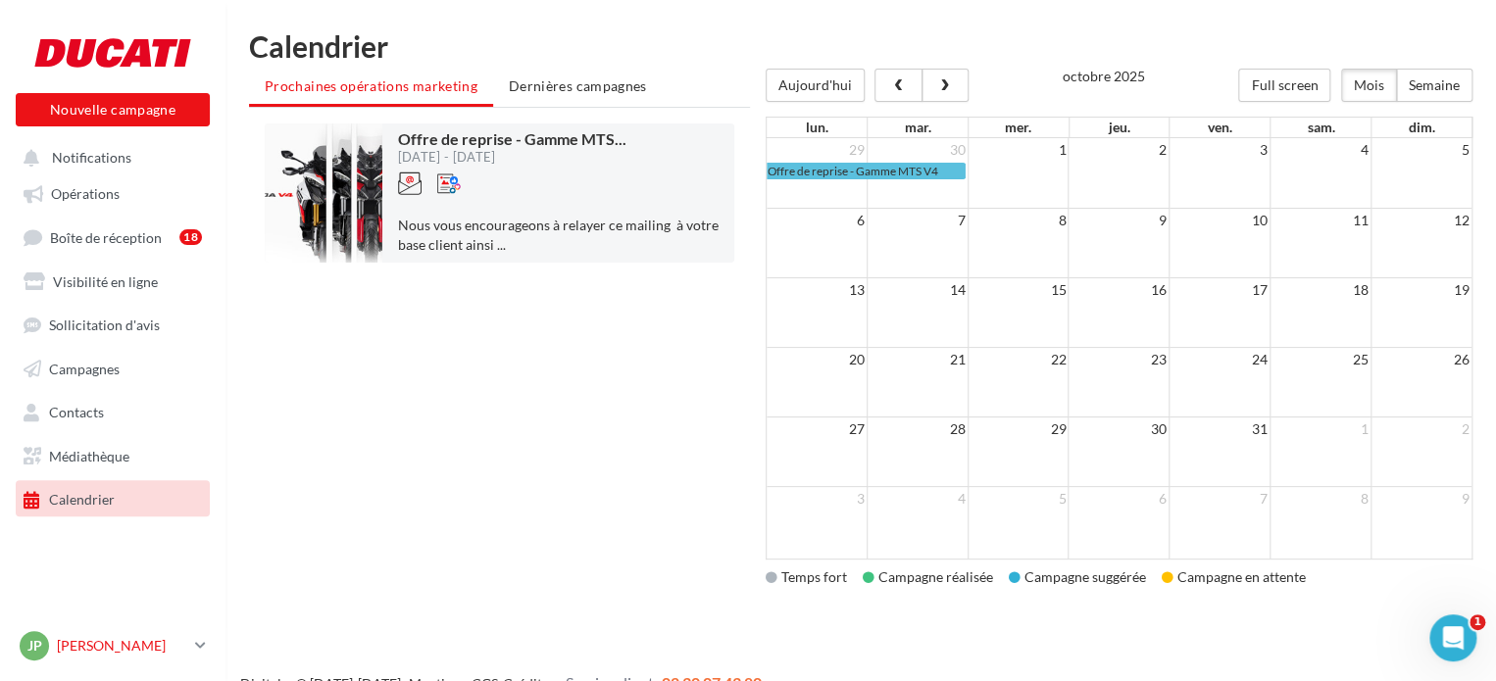
click at [153, 654] on p "[PERSON_NAME]" at bounding box center [122, 646] width 130 height 20
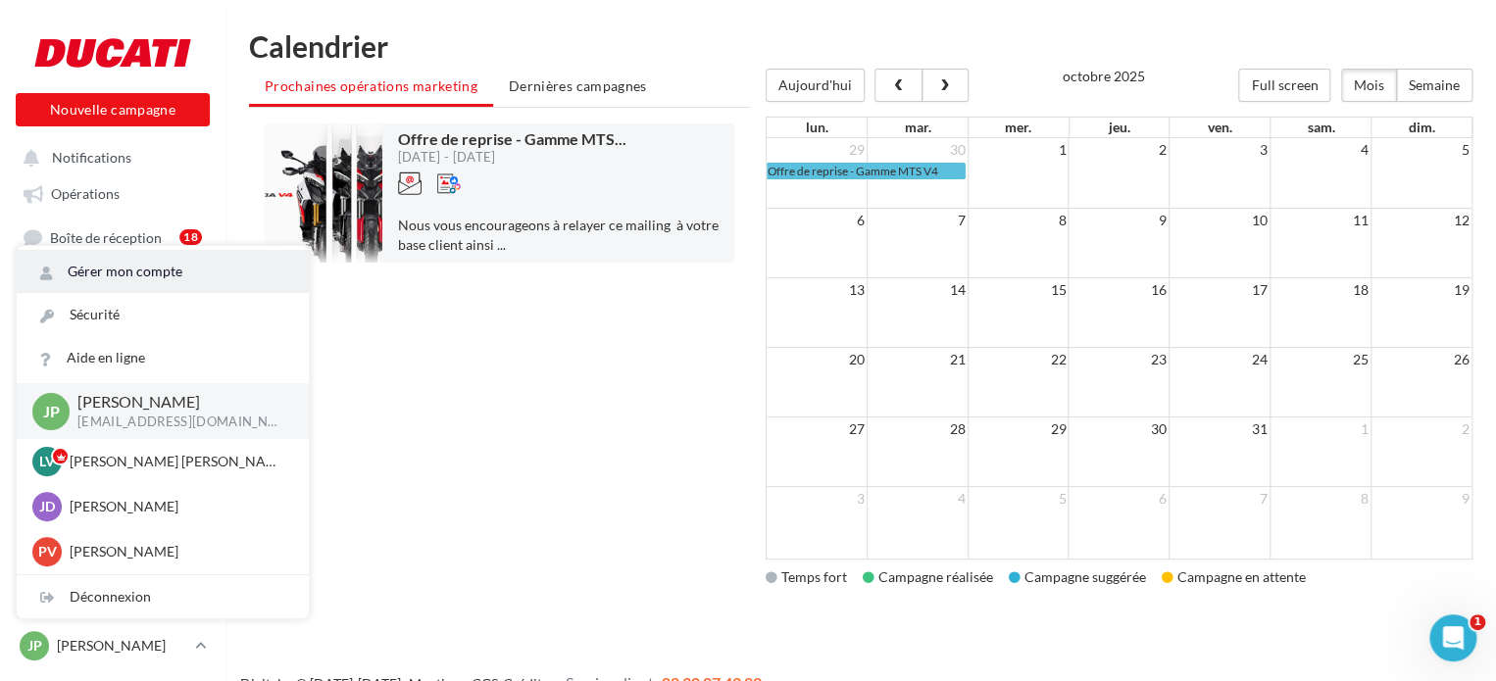
click at [208, 266] on link "Gérer mon compte" at bounding box center [163, 271] width 292 height 43
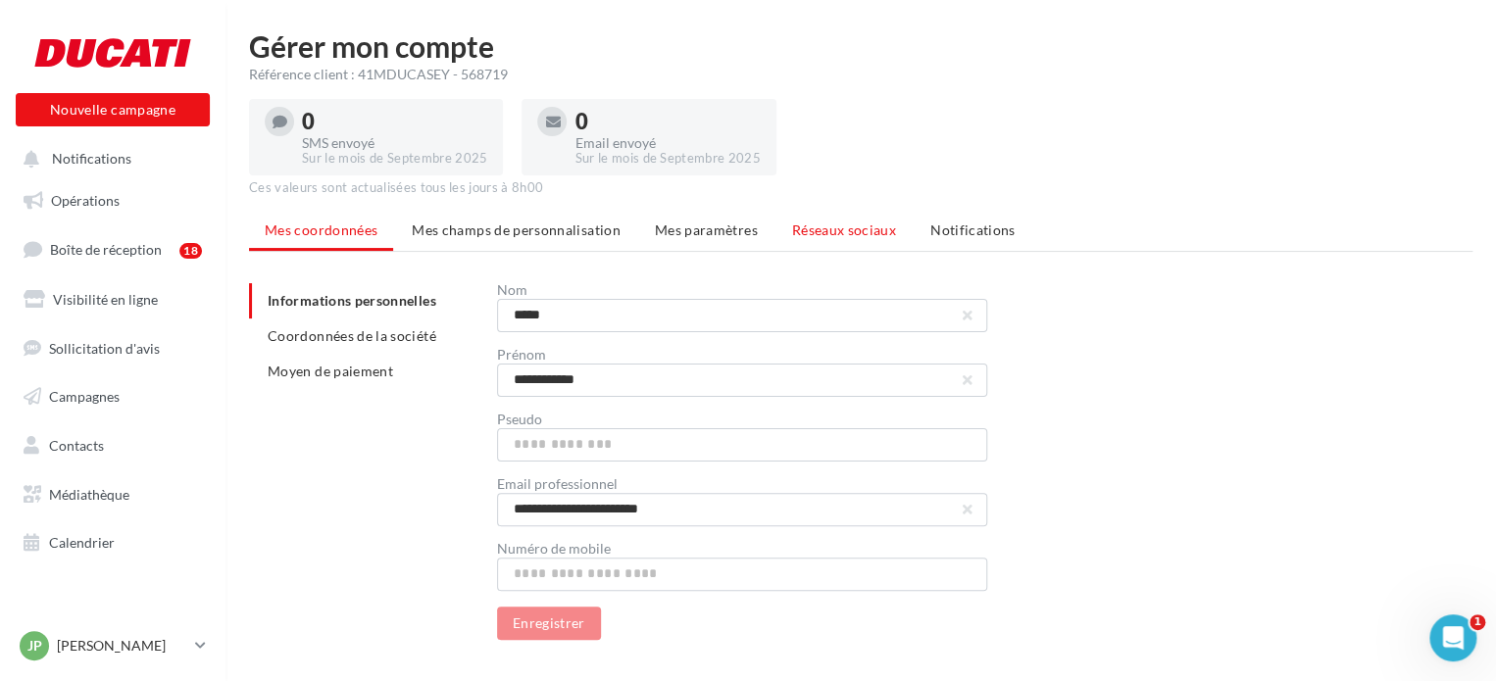
click at [849, 216] on li "Réseaux sociaux" at bounding box center [844, 230] width 135 height 35
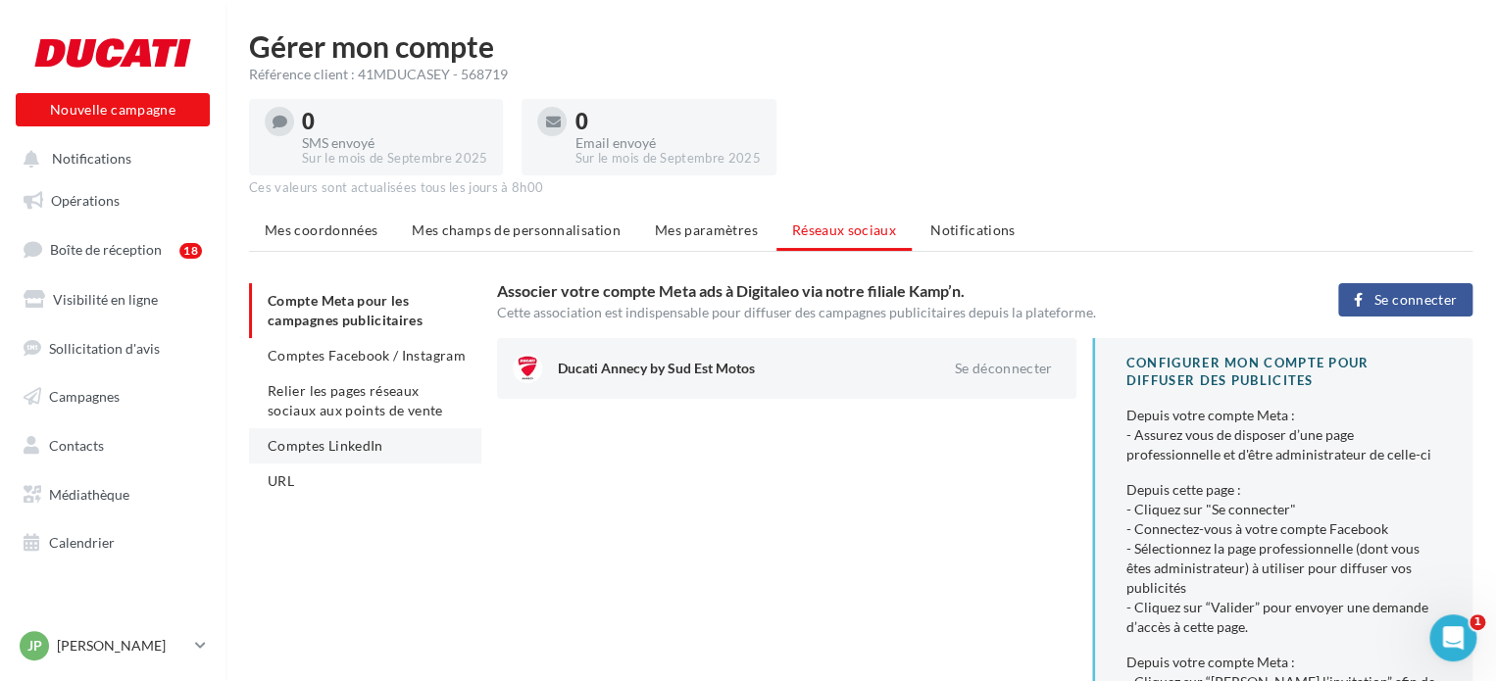
click at [359, 440] on span "Comptes LinkedIn" at bounding box center [326, 445] width 116 height 17
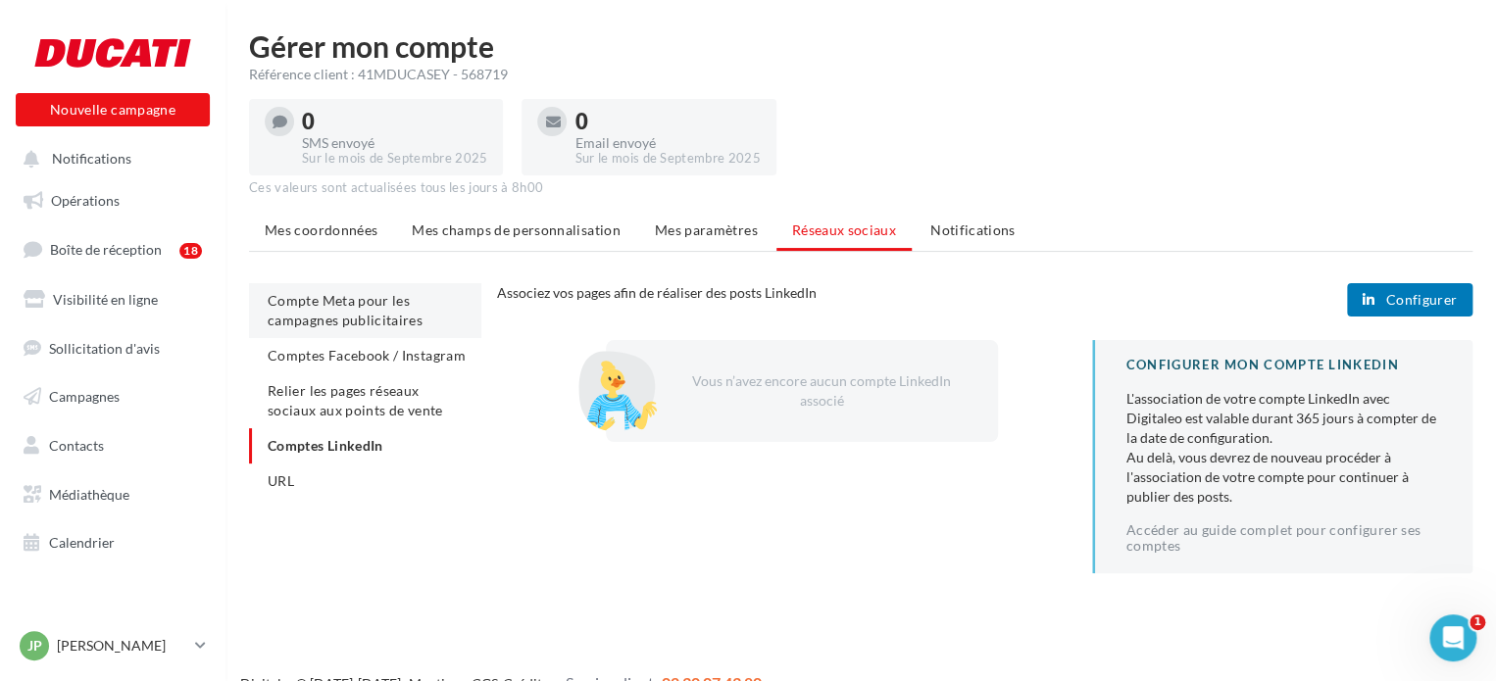
click at [346, 306] on span "Compte Meta pour les campagnes publicitaires" at bounding box center [345, 310] width 155 height 36
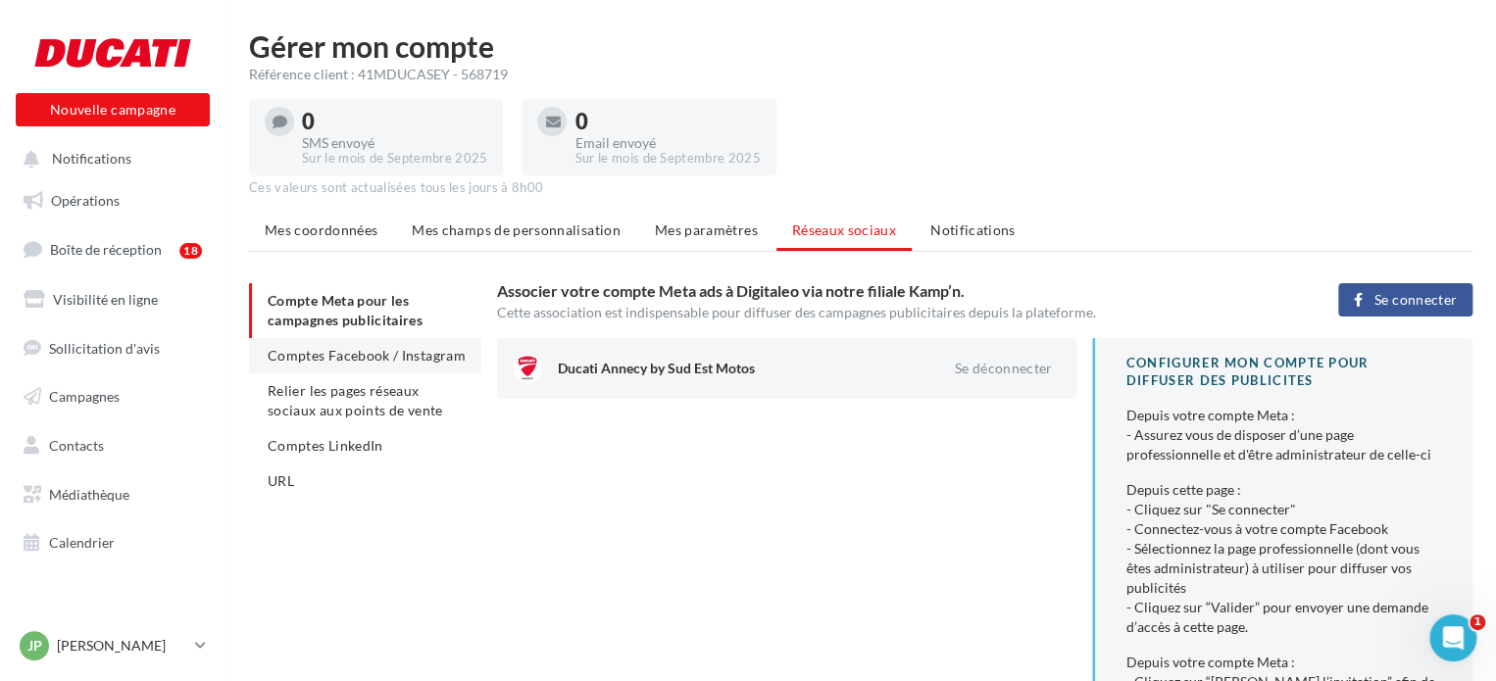
click at [367, 352] on span "Comptes Facebook / Instagram" at bounding box center [367, 355] width 198 height 17
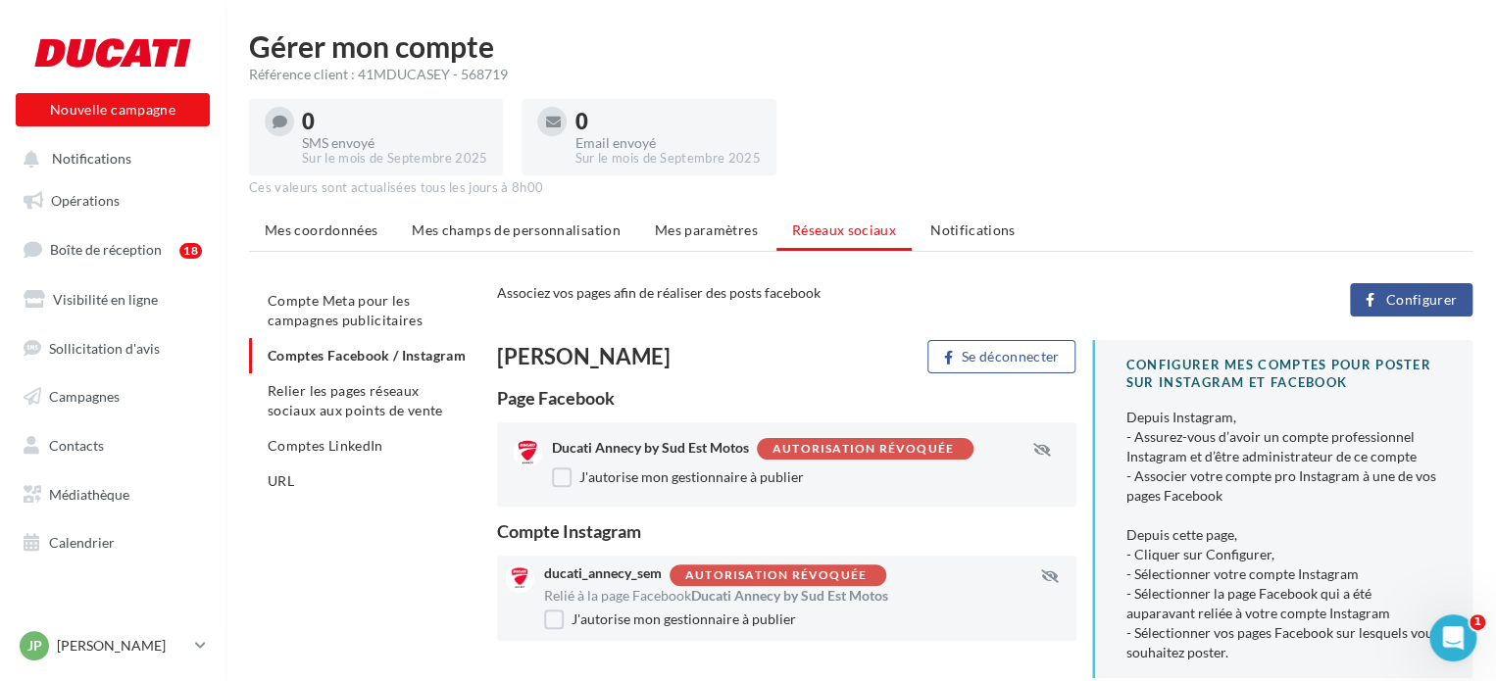
scroll to position [98, 0]
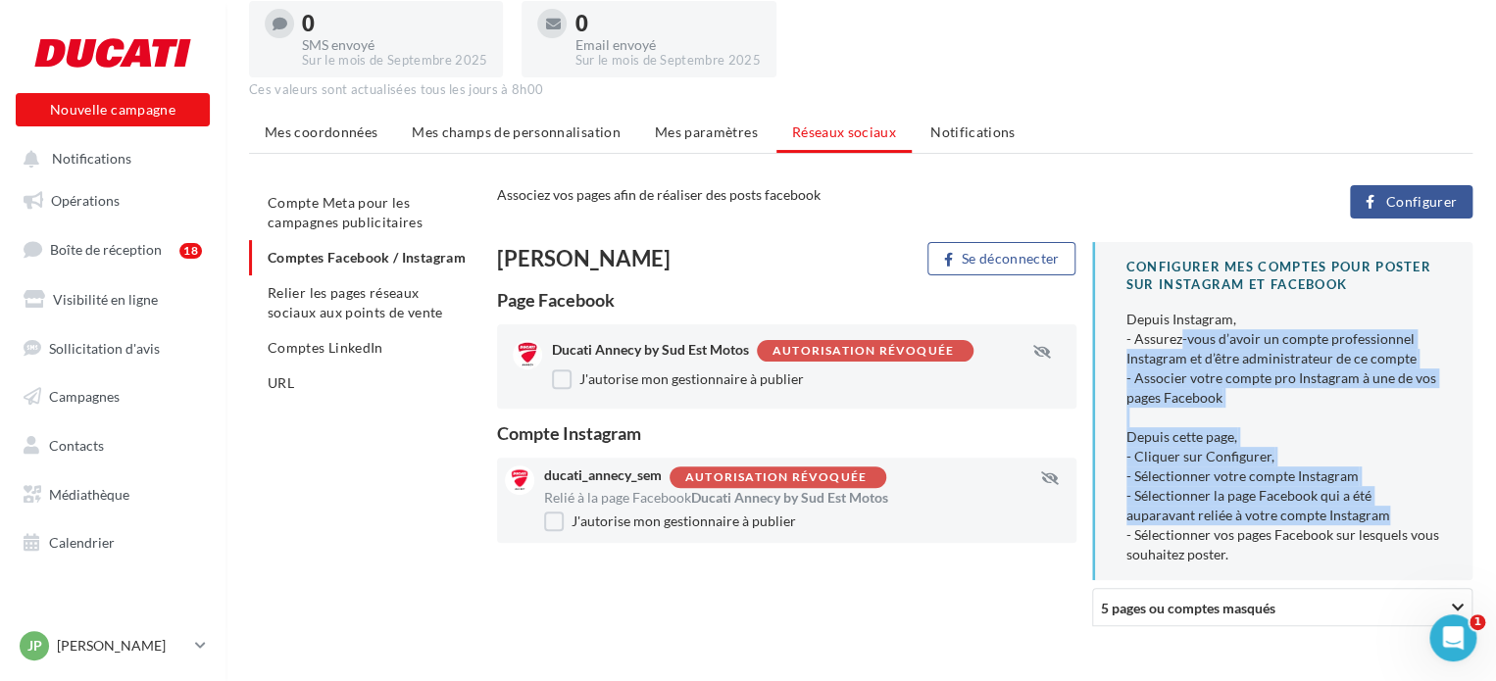
drag, startPoint x: 1179, startPoint y: 339, endPoint x: 1319, endPoint y: 522, distance: 230.0
click at [1319, 522] on div "Depuis Instagram, - Assurez-vous d’avoir un compte professionnel Instagram et d…" at bounding box center [1284, 437] width 315 height 255
